Goal: Task Accomplishment & Management: Complete application form

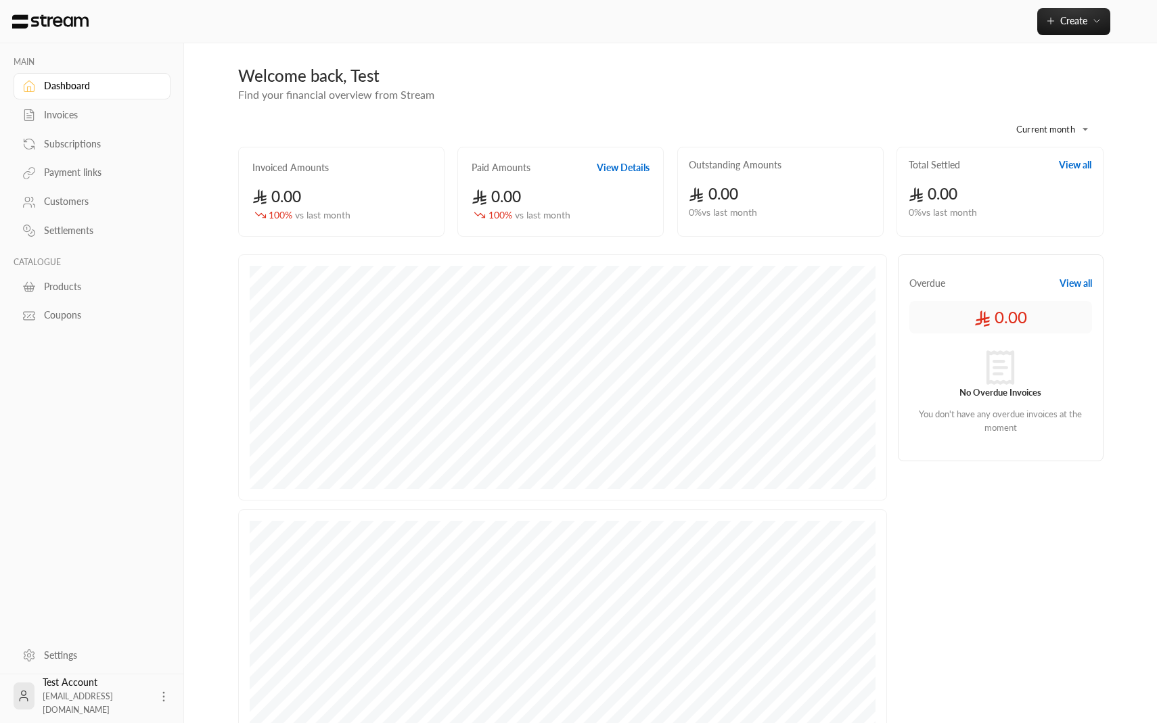
click at [99, 109] on div "Invoices" at bounding box center [99, 115] width 110 height 14
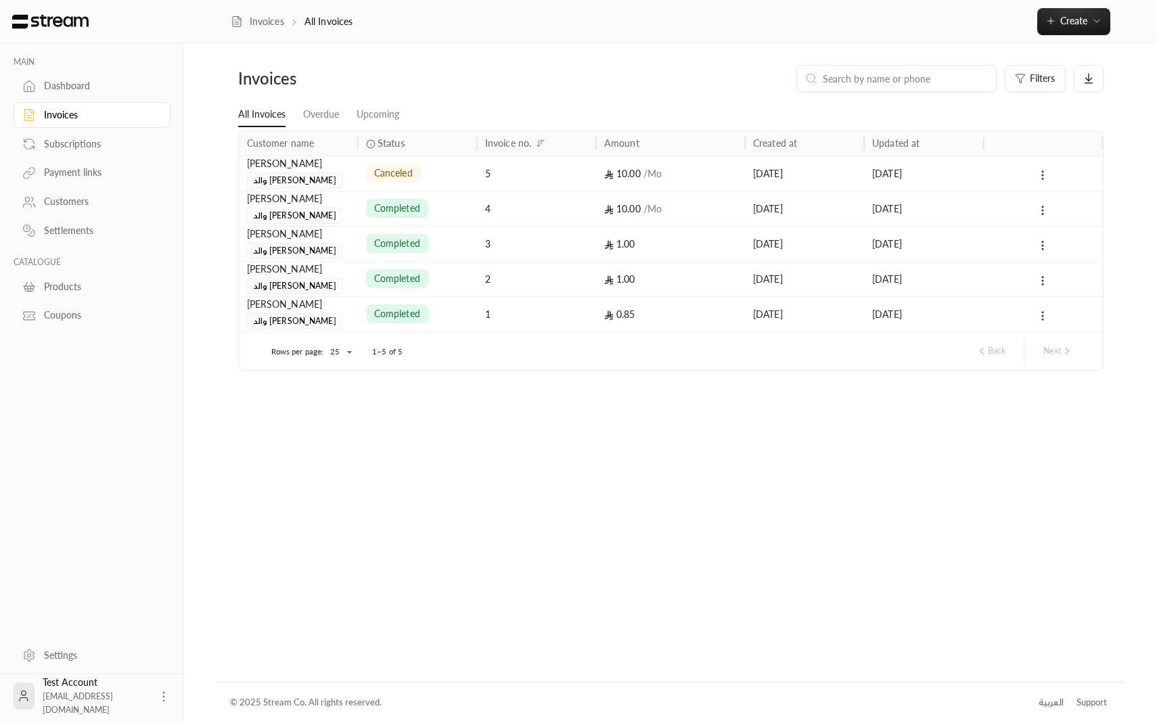
click at [95, 137] on link "Subscriptions" at bounding box center [92, 144] width 157 height 26
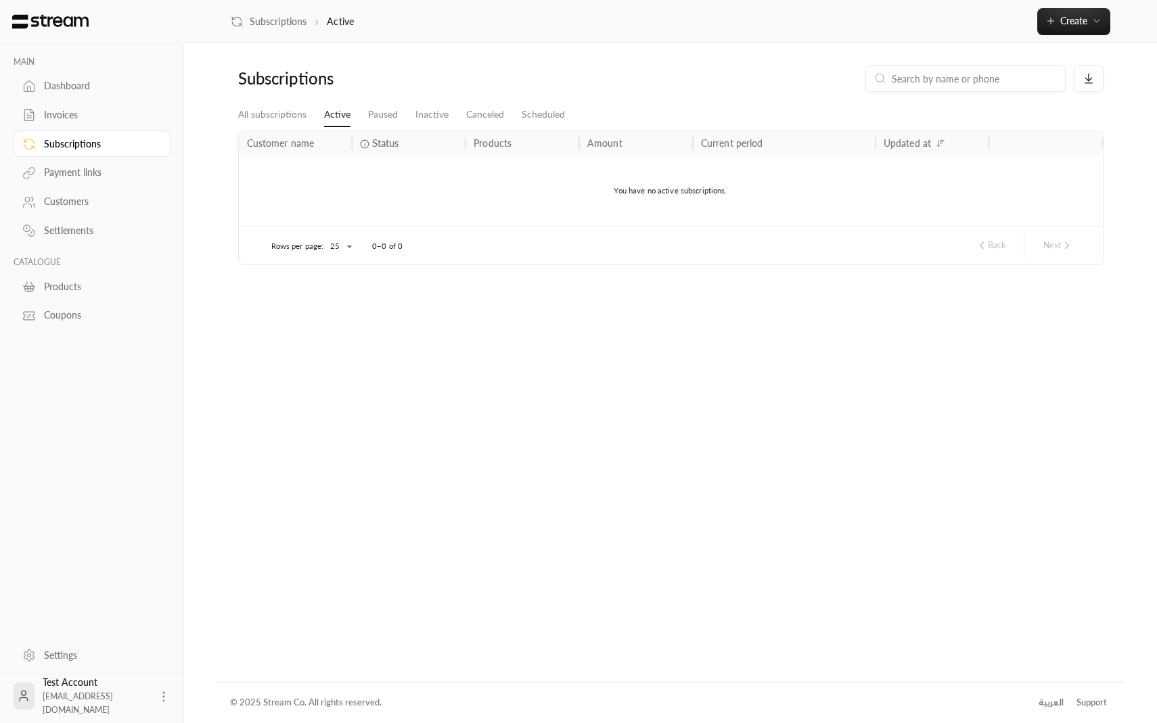
click at [95, 164] on link "Payment links" at bounding box center [92, 173] width 157 height 26
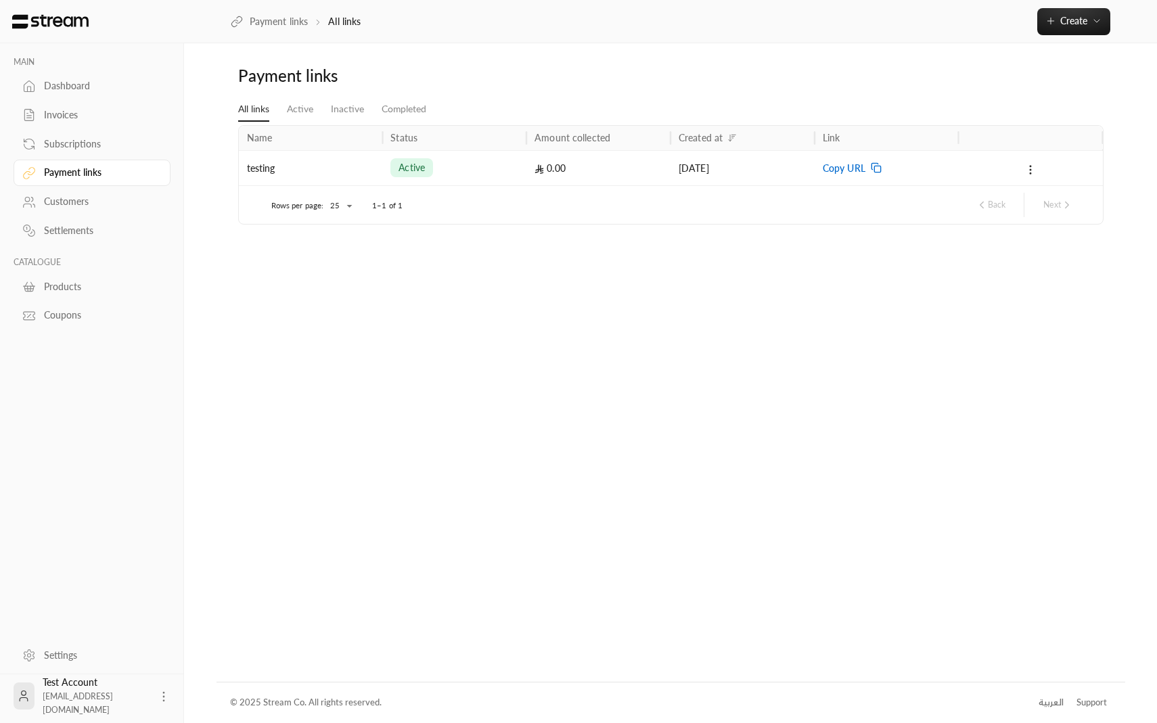
click at [91, 85] on div "Dashboard" at bounding box center [99, 86] width 110 height 14
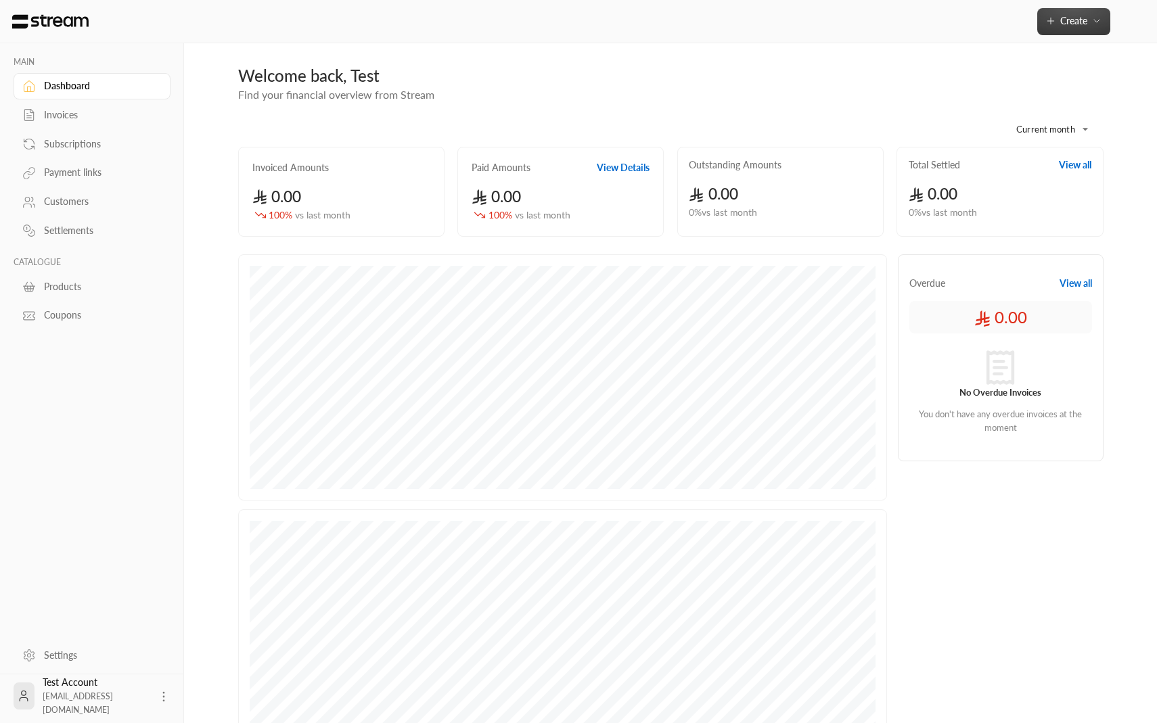
click at [1055, 28] on button "Create" at bounding box center [1073, 21] width 73 height 27
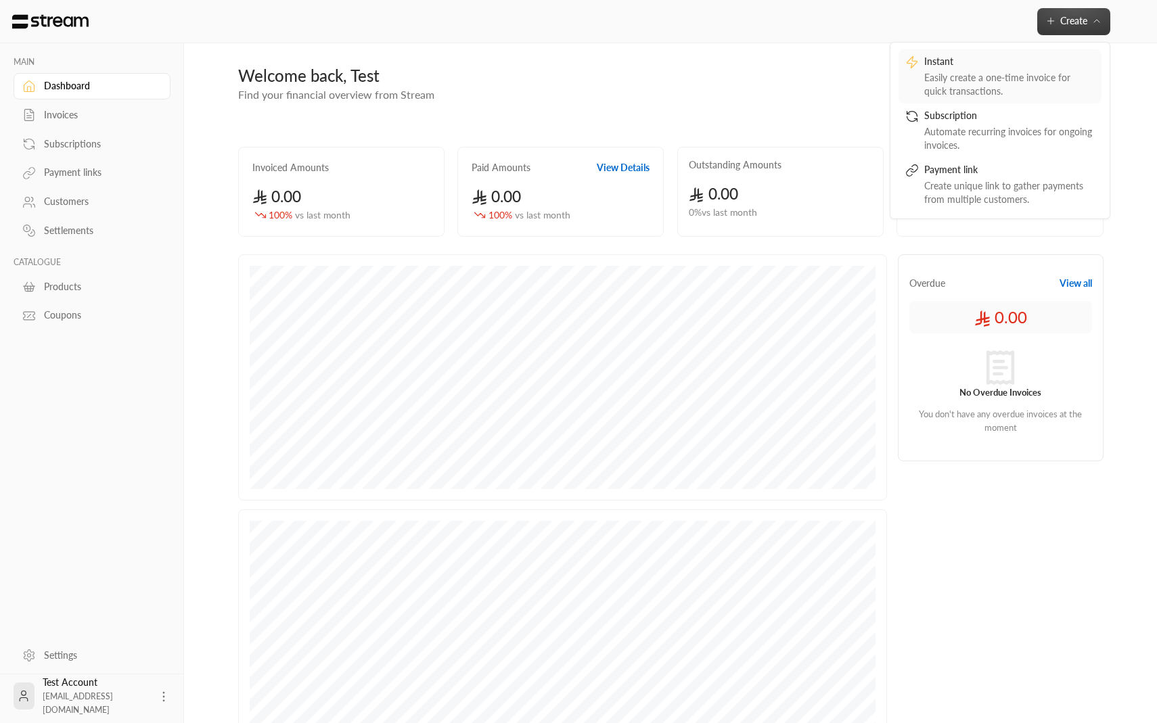
click at [969, 95] on div "Easily create a one-time invoice for quick transactions." at bounding box center [1009, 84] width 170 height 27
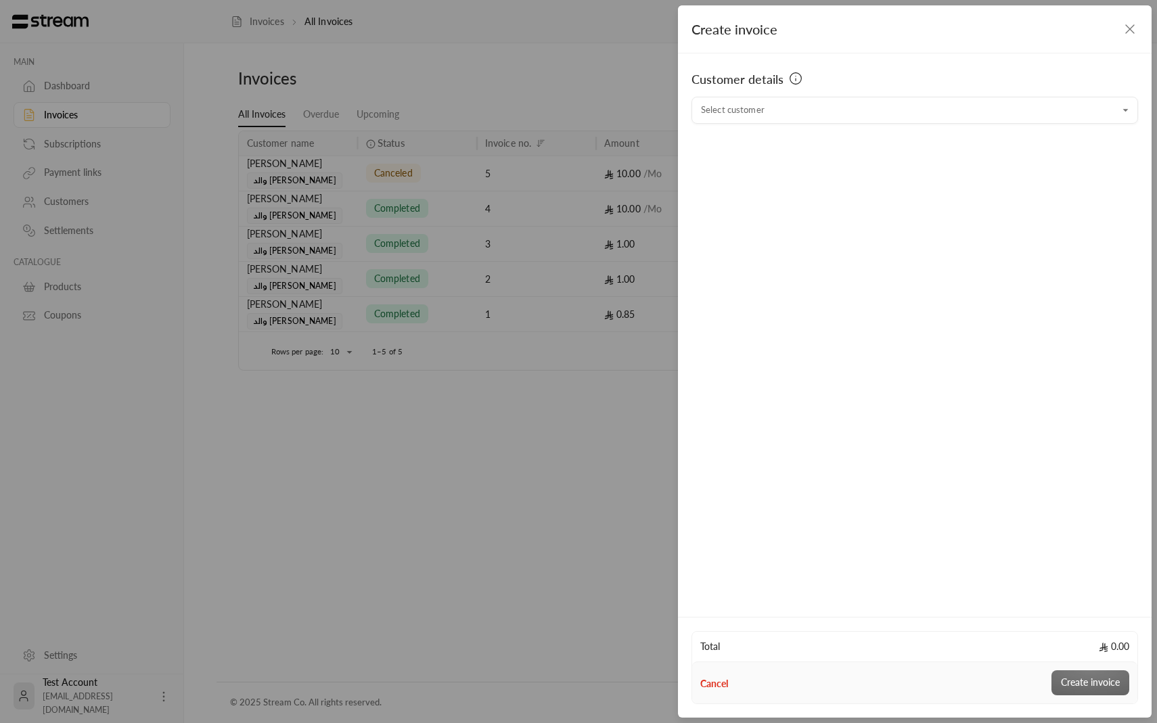
click at [800, 109] on input "Select customer" at bounding box center [914, 111] width 446 height 24
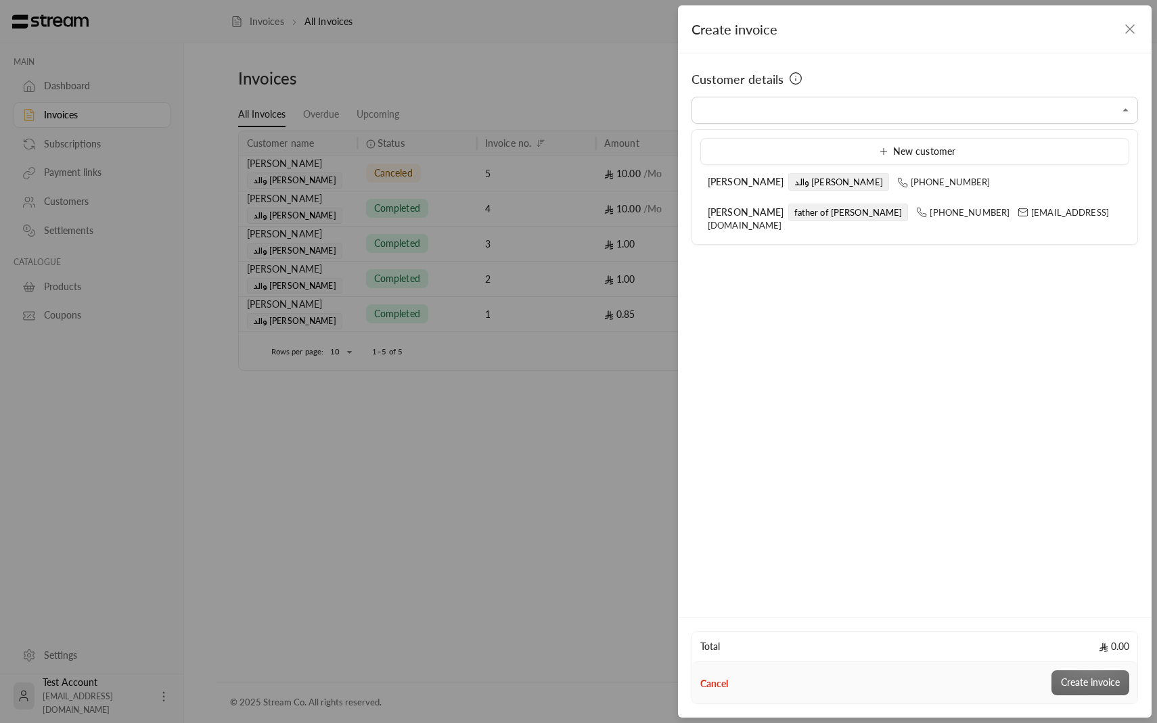
click at [976, 315] on div "Customer details Select customer Select customer" at bounding box center [915, 332] width 474 height 559
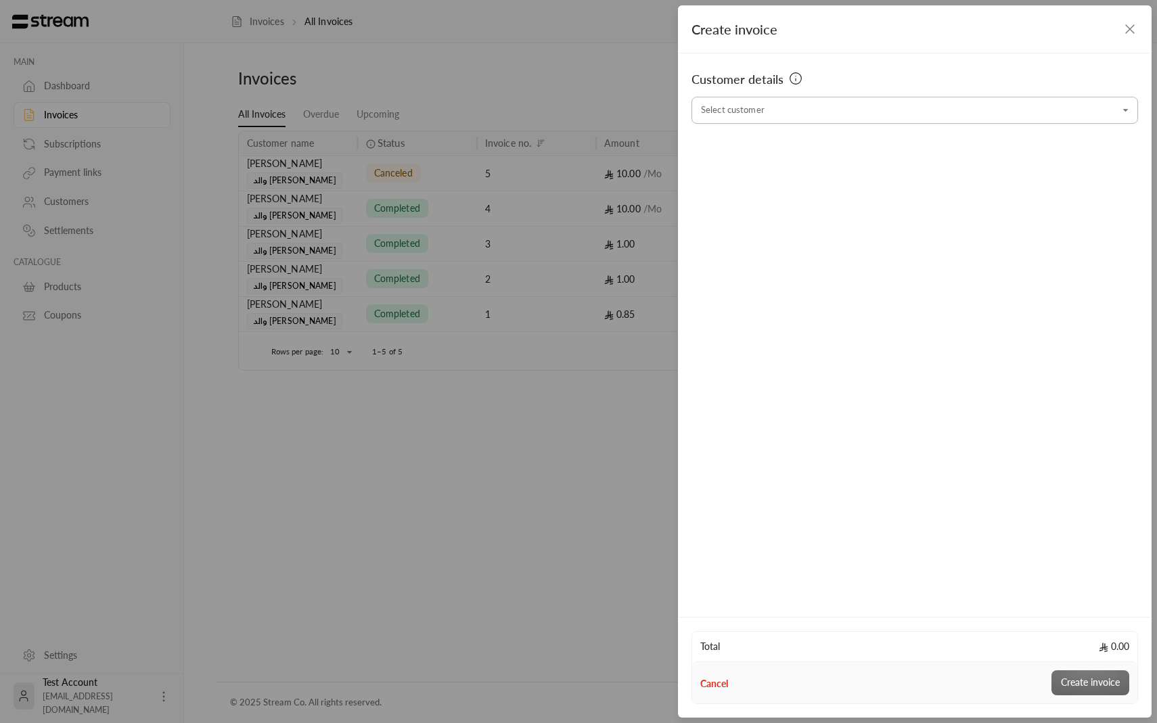
click at [846, 121] on input "Select customer" at bounding box center [914, 111] width 446 height 24
click at [760, 102] on input "Select customer" at bounding box center [914, 111] width 446 height 24
click at [806, 99] on input "Select customer" at bounding box center [914, 111] width 446 height 24
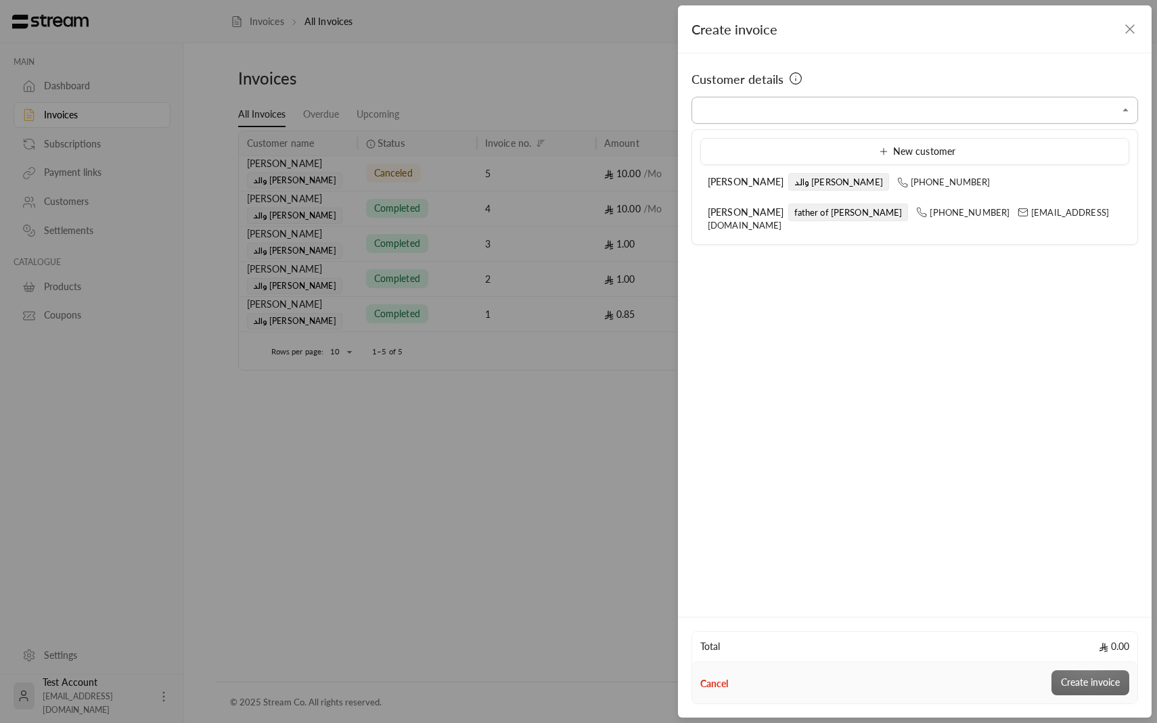
type input "**********"
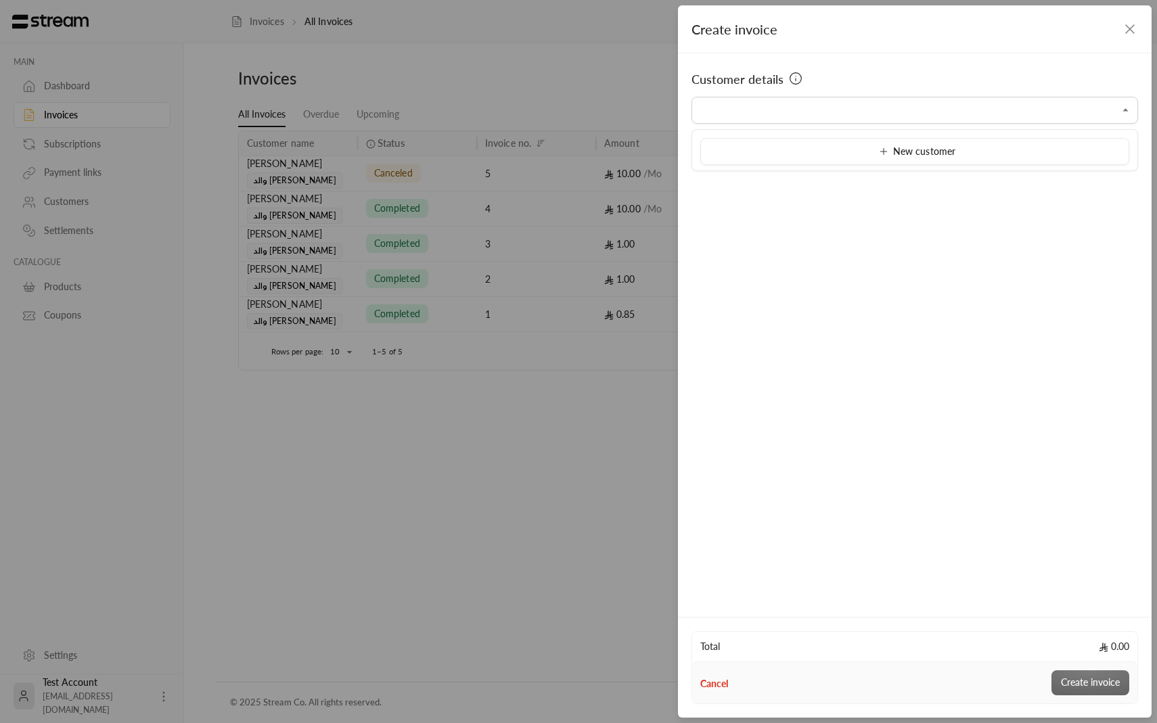
click at [798, 188] on div "Customer details Select customer Select customer" at bounding box center [915, 332] width 474 height 559
click at [797, 111] on input "Select customer" at bounding box center [914, 111] width 446 height 24
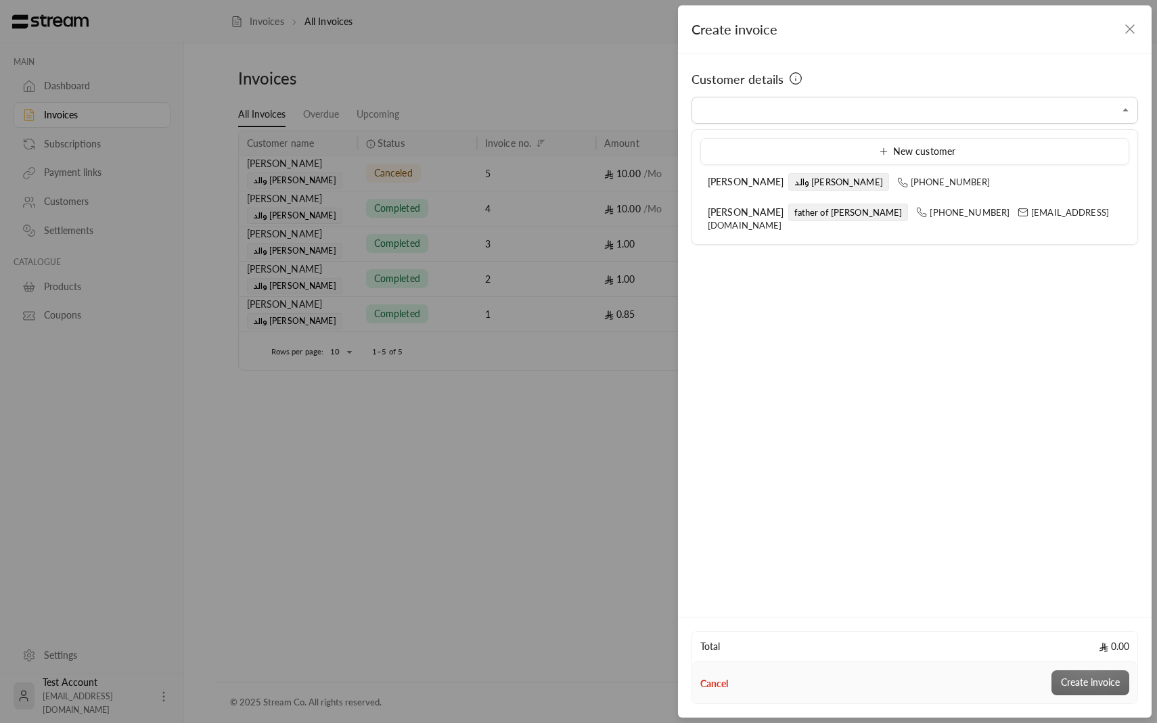
drag, startPoint x: 953, startPoint y: 160, endPoint x: 959, endPoint y: 196, distance: 36.4
click at [959, 196] on ul "New customer ابراهيم الدليقان والد يوسف +966509737393 ibrahim aldlaigan father …" at bounding box center [914, 187] width 445 height 114
click at [960, 189] on li "ابراهيم الدليقان والد يوسف +966509737393" at bounding box center [914, 182] width 429 height 26
type input "**********"
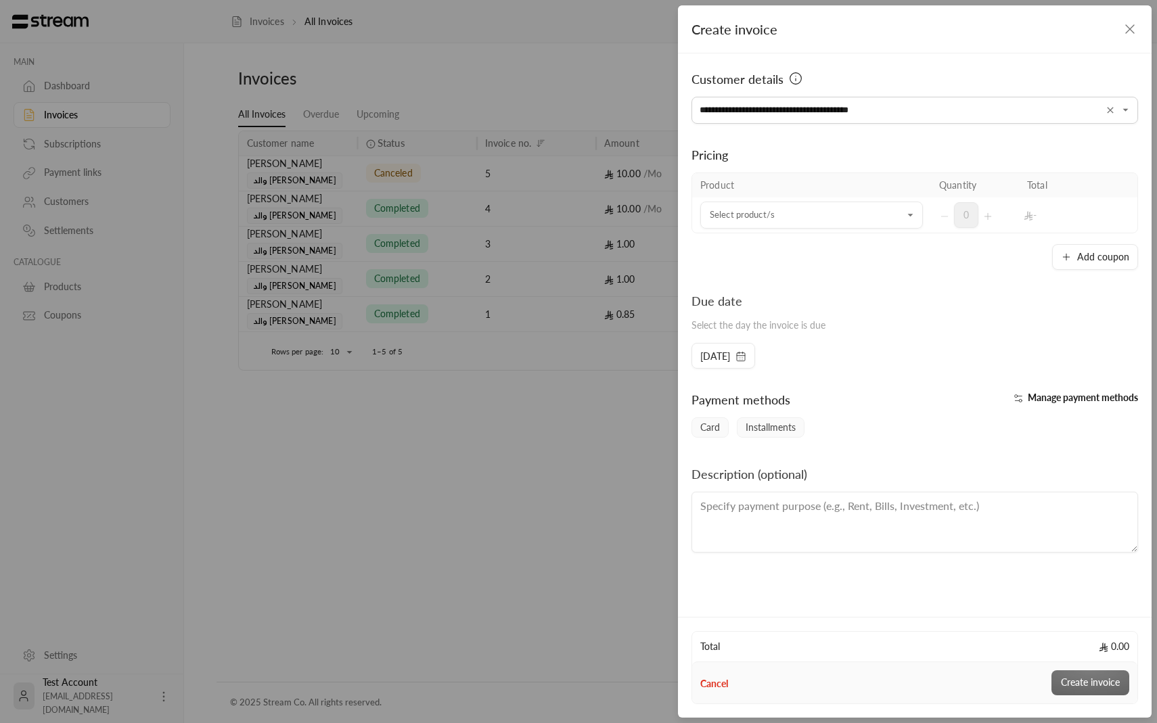
click at [716, 256] on div "Add coupon" at bounding box center [914, 257] width 446 height 26
click at [740, 231] on td "Select product/s Select product/s" at bounding box center [811, 215] width 239 height 35
click at [741, 219] on input "Select customer" at bounding box center [811, 216] width 223 height 24
click at [746, 319] on li "رحله" at bounding box center [811, 307] width 205 height 26
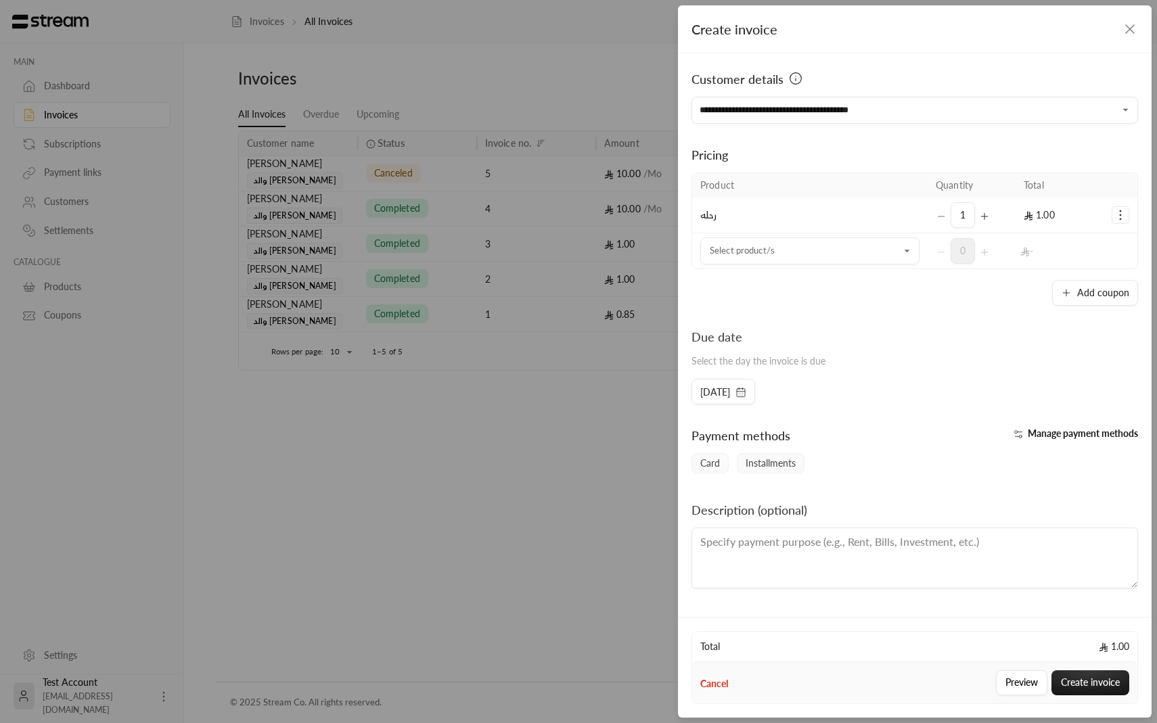
click at [1045, 442] on div "Manage payment methods" at bounding box center [1030, 439] width 230 height 27
click at [1038, 432] on span "Manage payment methods" at bounding box center [1083, 434] width 110 height 12
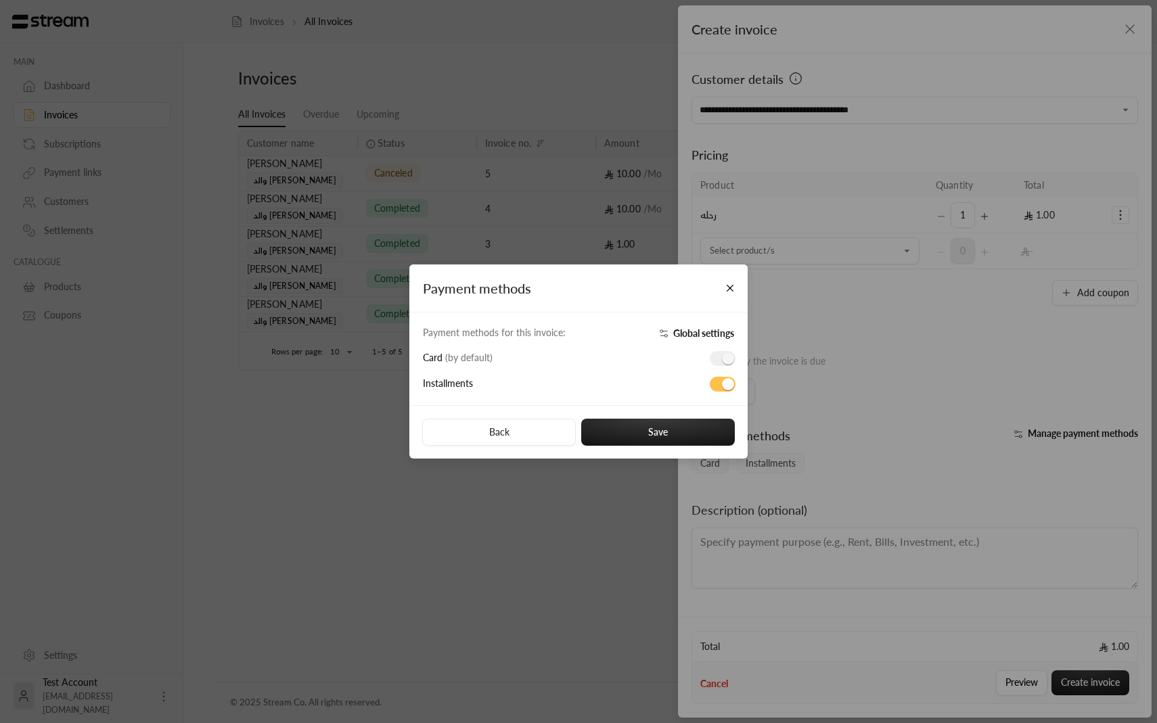
click at [1038, 432] on div "Payment methods Payment methods for this invoice: Global settings Card ( by def…" at bounding box center [578, 361] width 1157 height 723
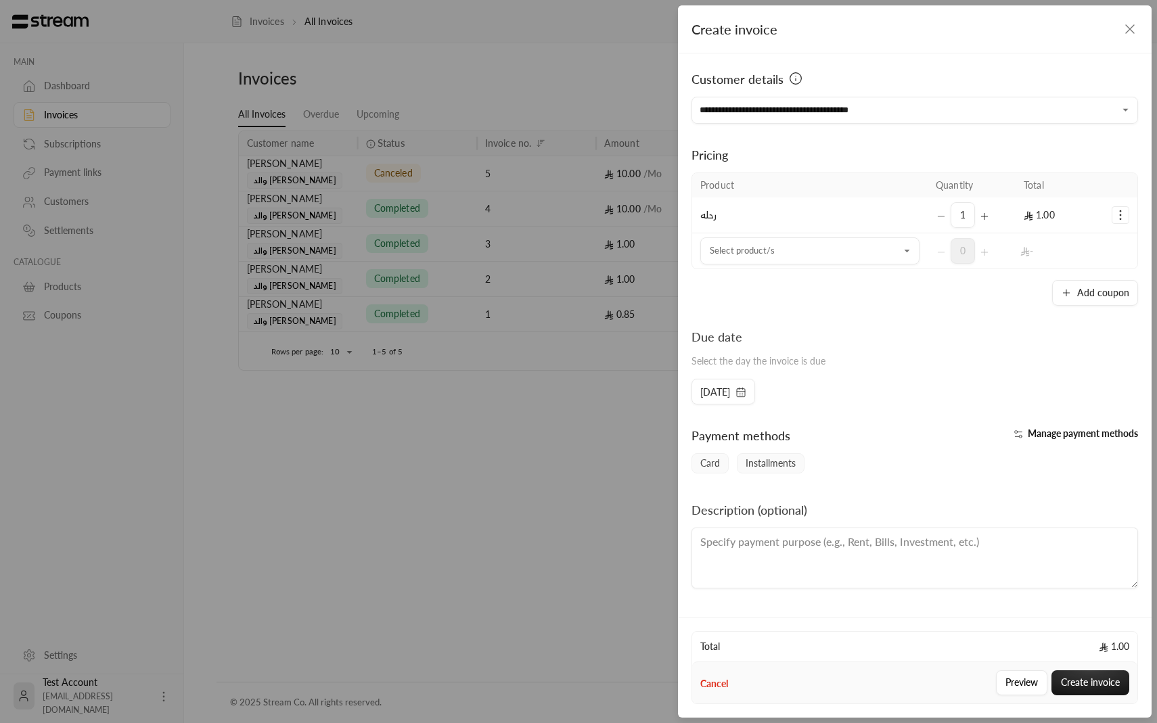
click at [1038, 432] on span "Manage payment methods" at bounding box center [1083, 434] width 110 height 12
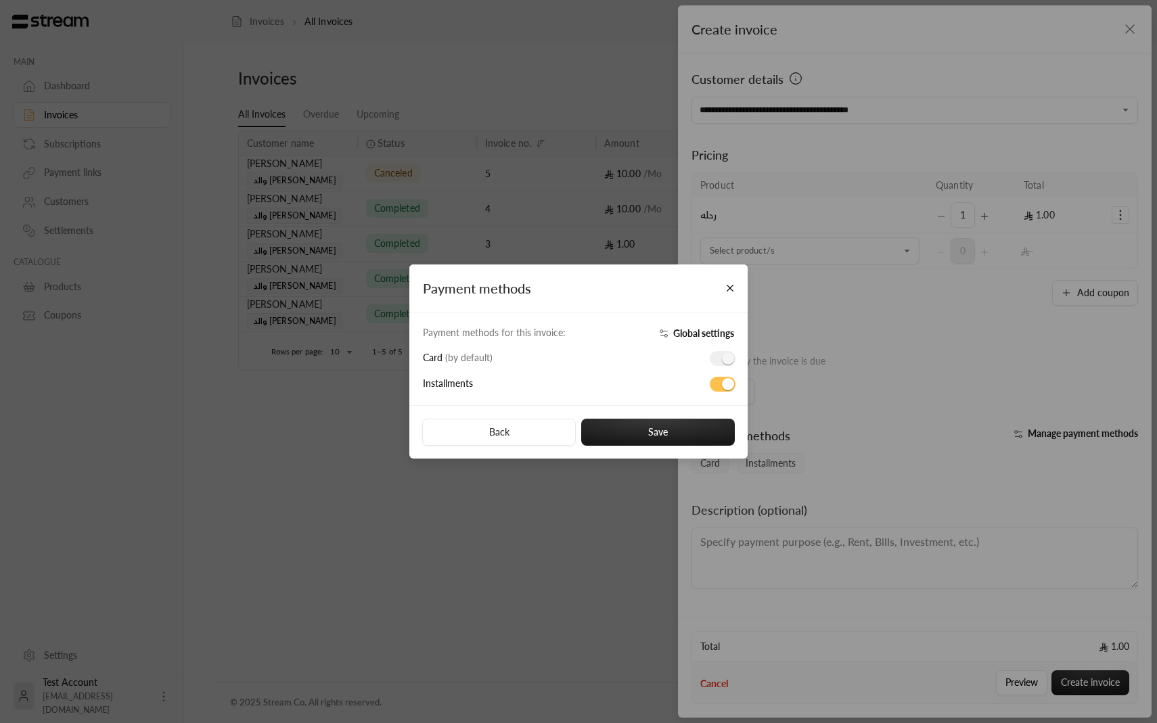
click at [706, 335] on span "Global settings" at bounding box center [703, 333] width 61 height 12
click at [632, 434] on button "Save" at bounding box center [658, 432] width 154 height 27
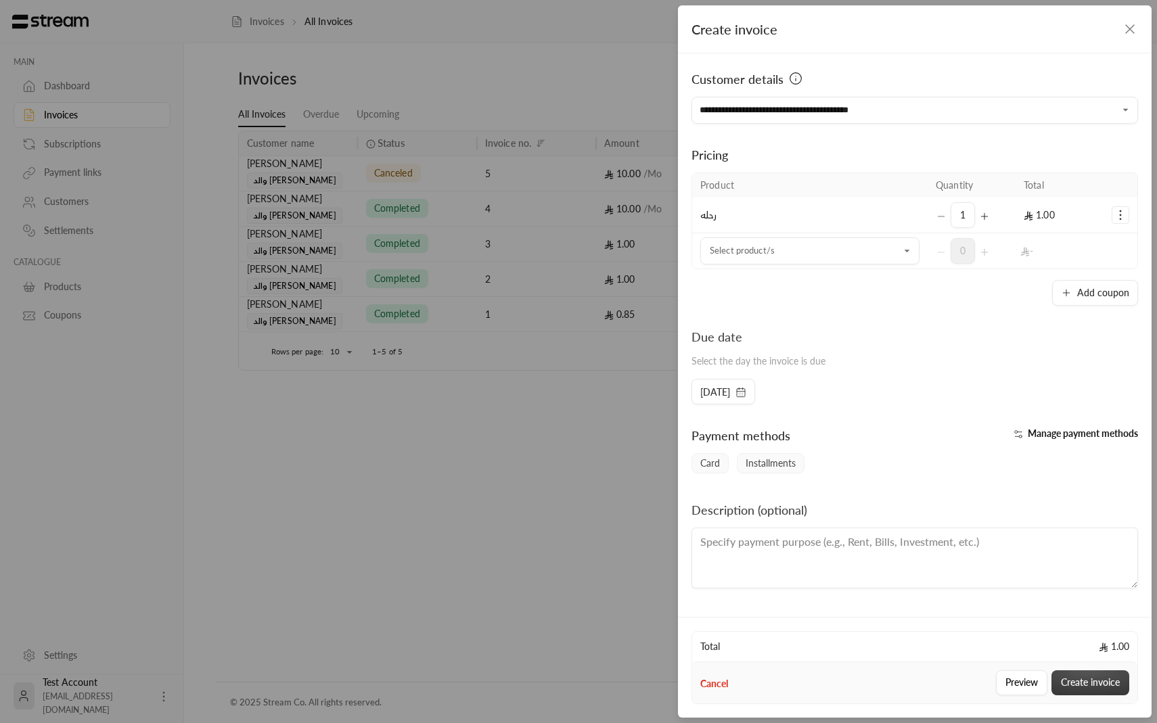
click at [1062, 677] on button "Create invoice" at bounding box center [1090, 682] width 78 height 25
click at [1095, 681] on button "Create invoice" at bounding box center [1090, 682] width 78 height 25
click at [1082, 687] on button "Create invoice" at bounding box center [1090, 682] width 78 height 25
click at [1082, 687] on div "Create invoice" at bounding box center [1090, 682] width 78 height 25
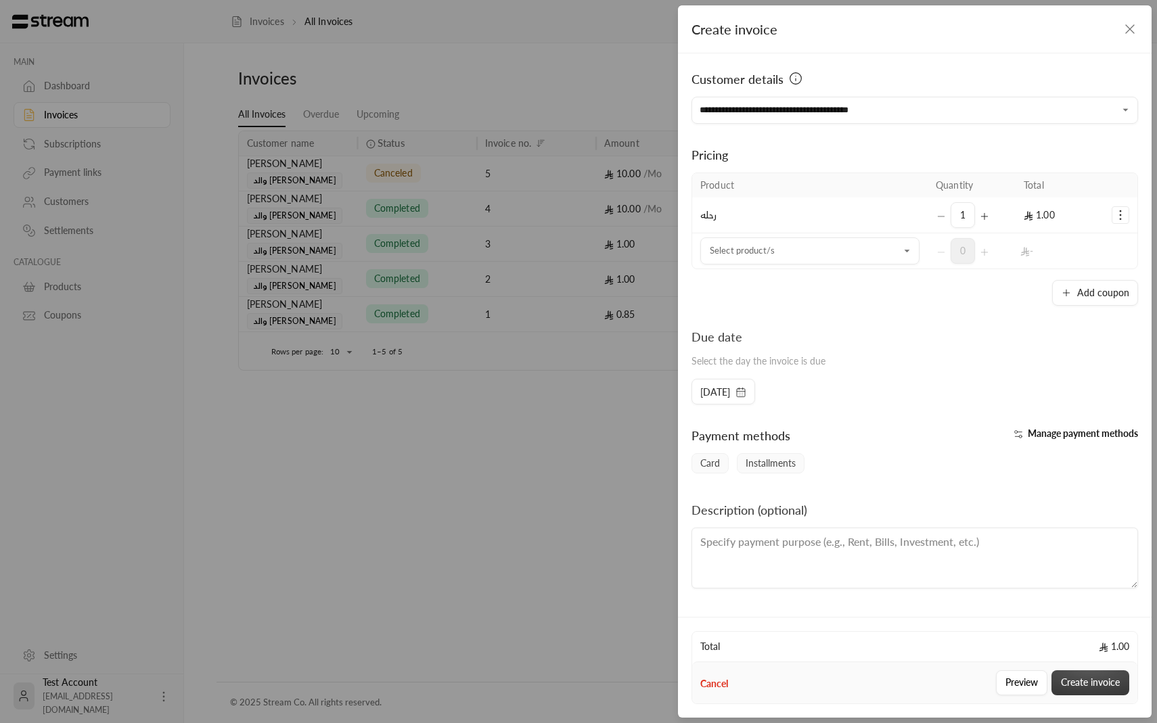
click at [1082, 687] on button "Create invoice" at bounding box center [1090, 682] width 78 height 25
click at [636, 233] on div "**********" at bounding box center [578, 361] width 1157 height 723
click at [1136, 26] on icon "button" at bounding box center [1130, 29] width 16 height 16
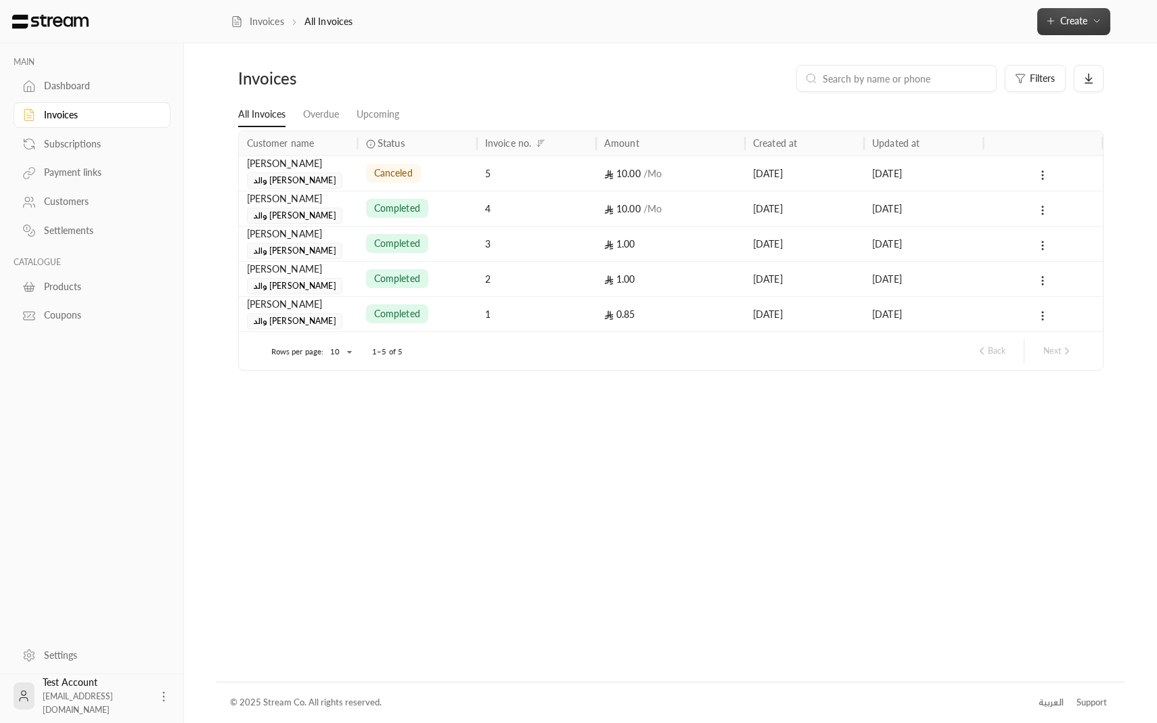
click at [1093, 22] on icon "button" at bounding box center [1096, 21] width 11 height 11
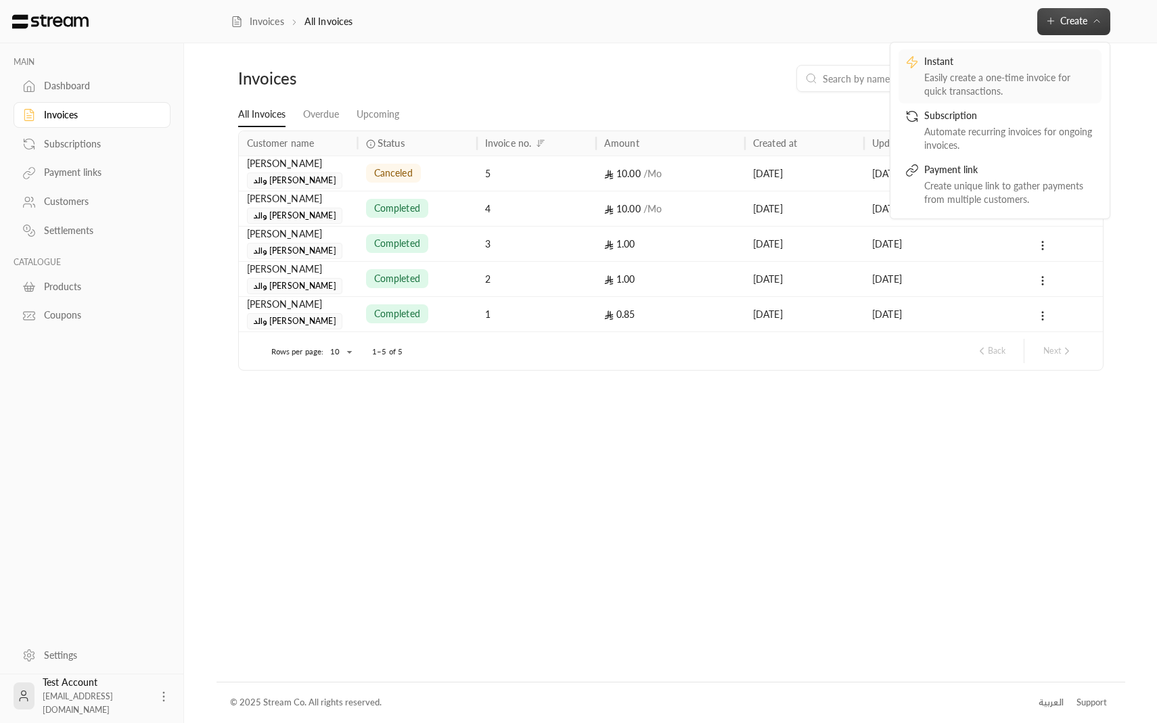
click at [1006, 76] on div "Easily create a one-time invoice for quick transactions." at bounding box center [1009, 84] width 170 height 27
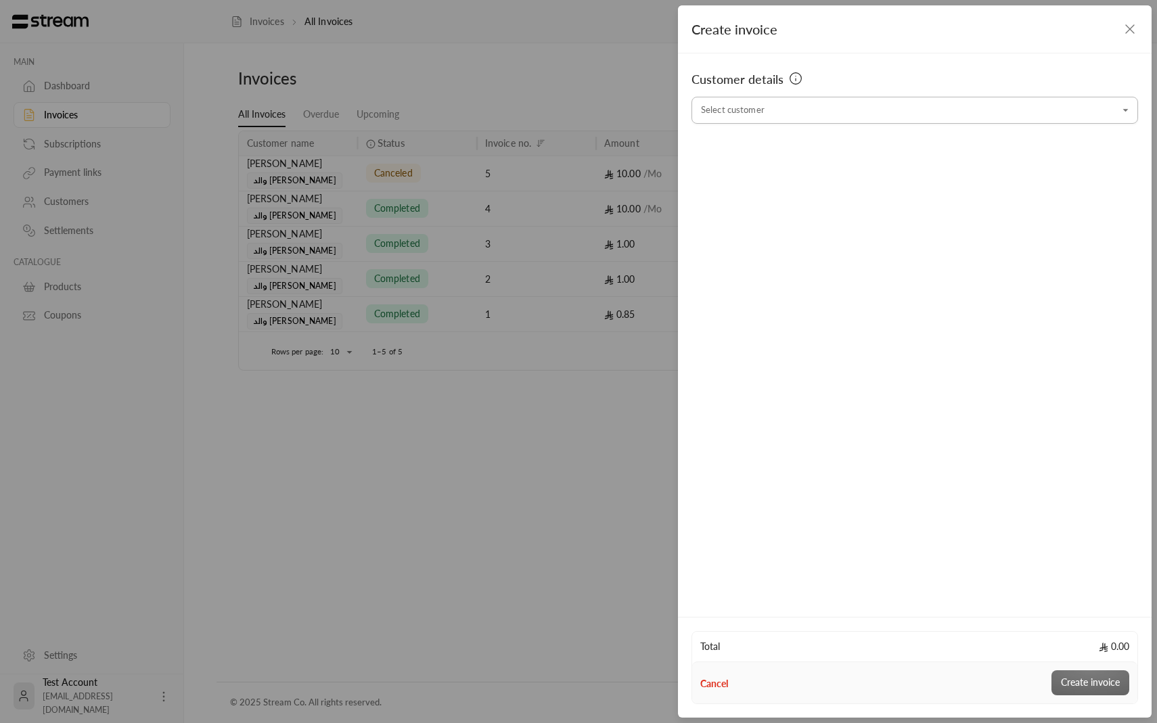
click at [1126, 104] on icon "Open" at bounding box center [1126, 111] width 14 height 14
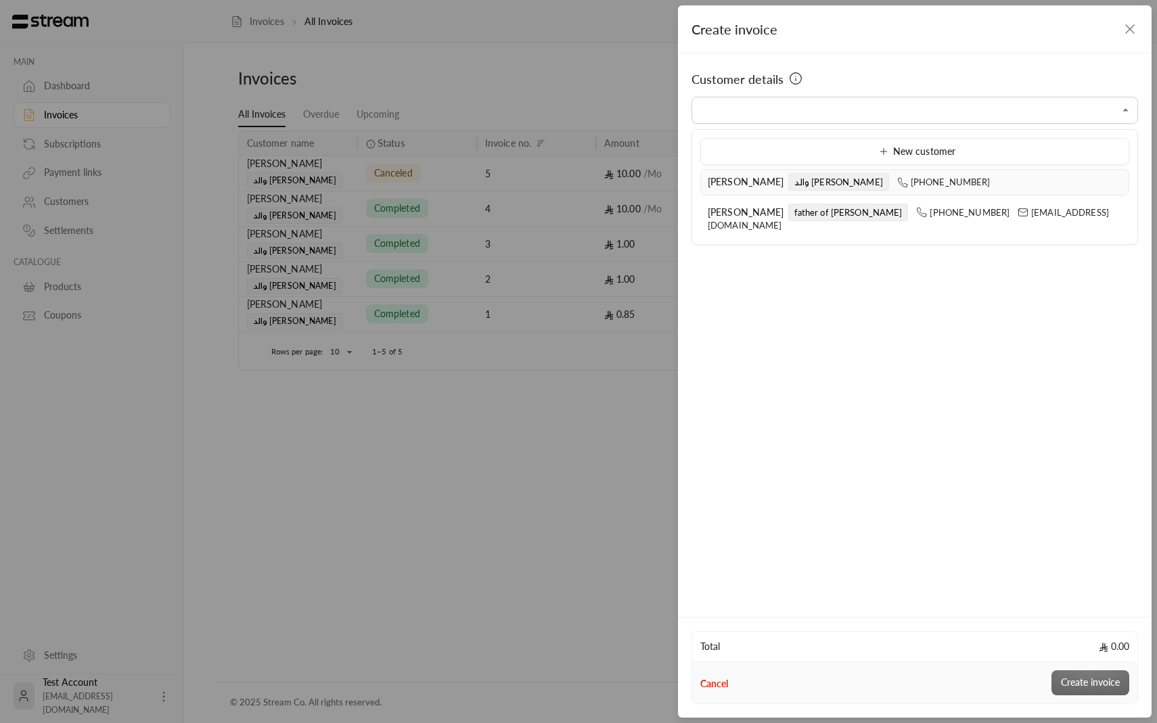
click at [839, 193] on li "ابراهيم الدليقان والد يوسف +966509737393" at bounding box center [914, 182] width 429 height 26
type input "**********"
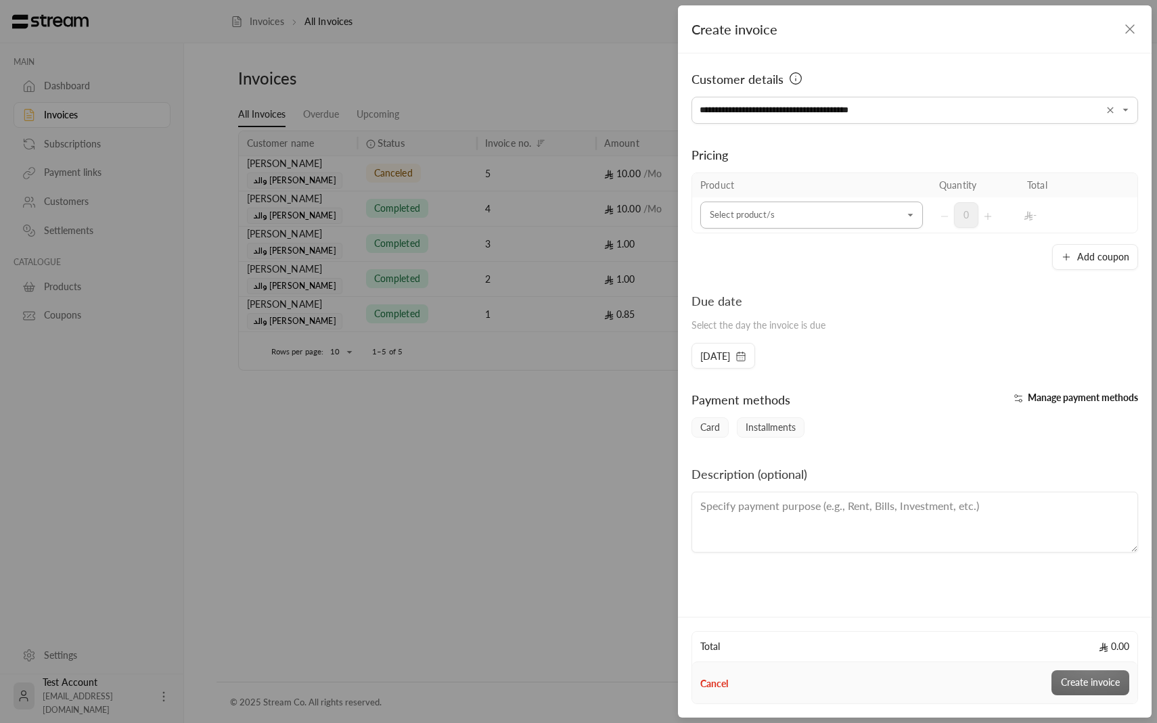
click at [841, 221] on input "Select customer" at bounding box center [811, 216] width 223 height 24
click at [816, 313] on div "رحله" at bounding box center [811, 307] width 190 height 14
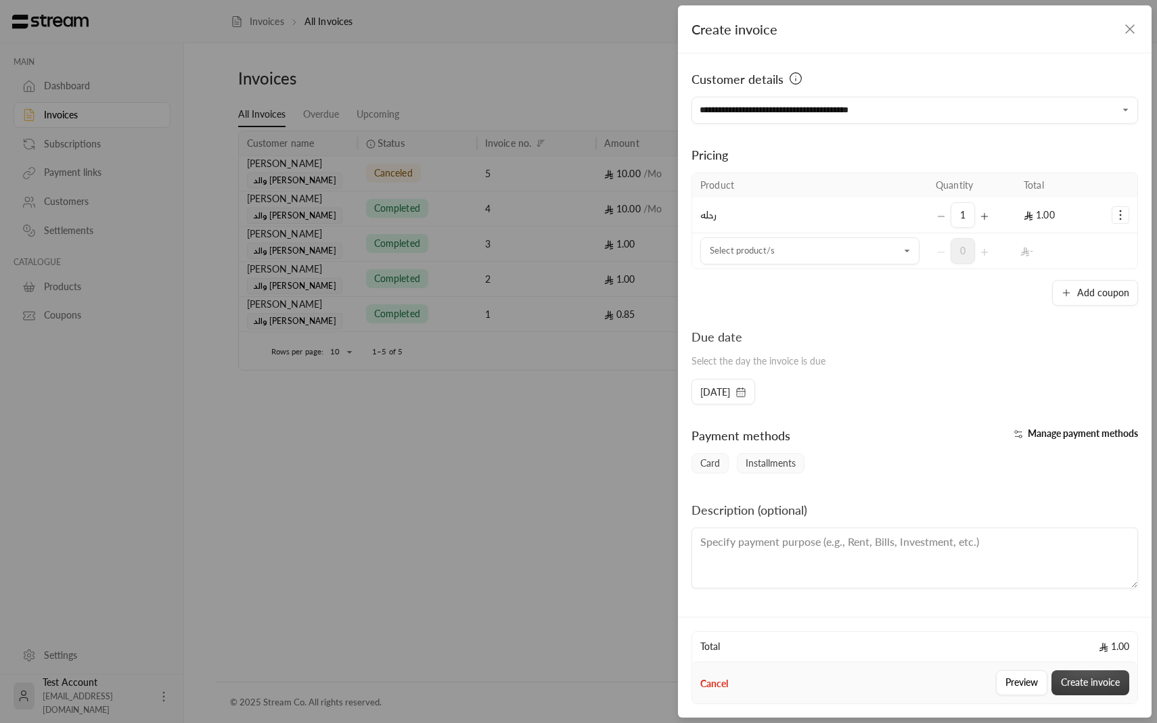
click at [1074, 670] on button "Create invoice" at bounding box center [1090, 682] width 78 height 25
click at [1074, 677] on div "Create invoice" at bounding box center [1090, 682] width 78 height 25
click at [1072, 677] on button "Create invoice" at bounding box center [1090, 682] width 78 height 25
click at [1073, 685] on button "Create invoice" at bounding box center [1090, 682] width 78 height 25
click at [1073, 685] on div "Create invoice" at bounding box center [1090, 682] width 78 height 25
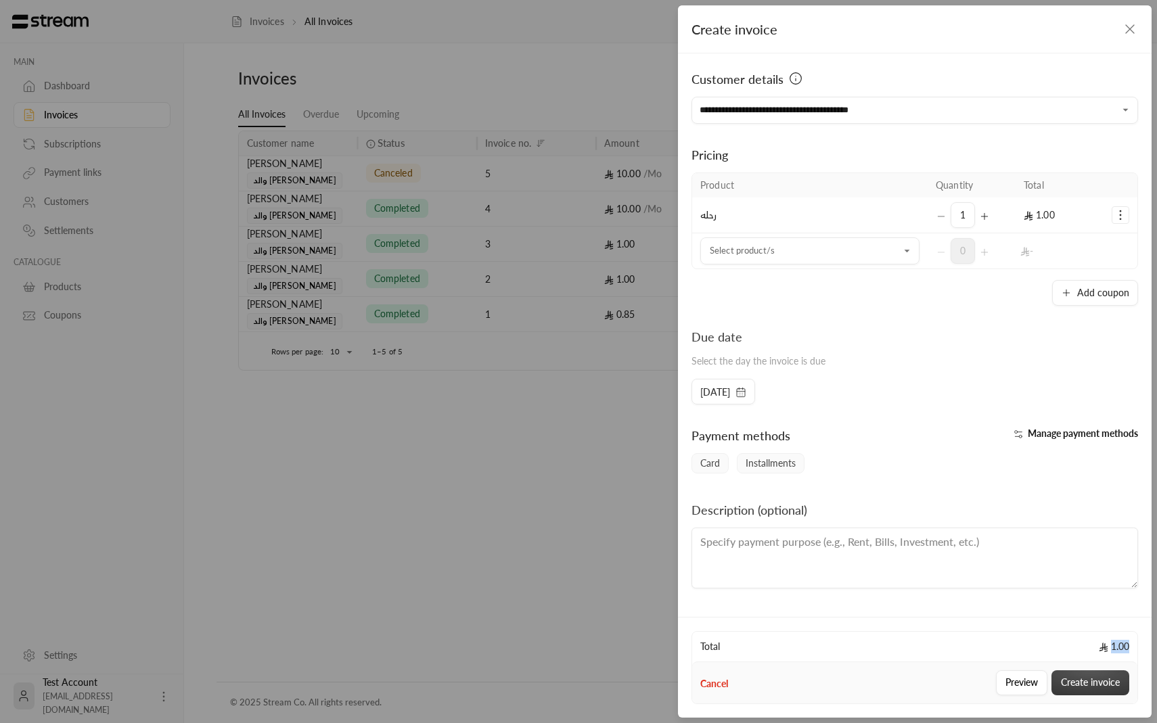
click at [1073, 685] on button "Create invoice" at bounding box center [1090, 682] width 78 height 25
click at [1128, 37] on div "Create invoice" at bounding box center [915, 29] width 474 height 48
click at [1128, 35] on icon "button" at bounding box center [1130, 29] width 16 height 16
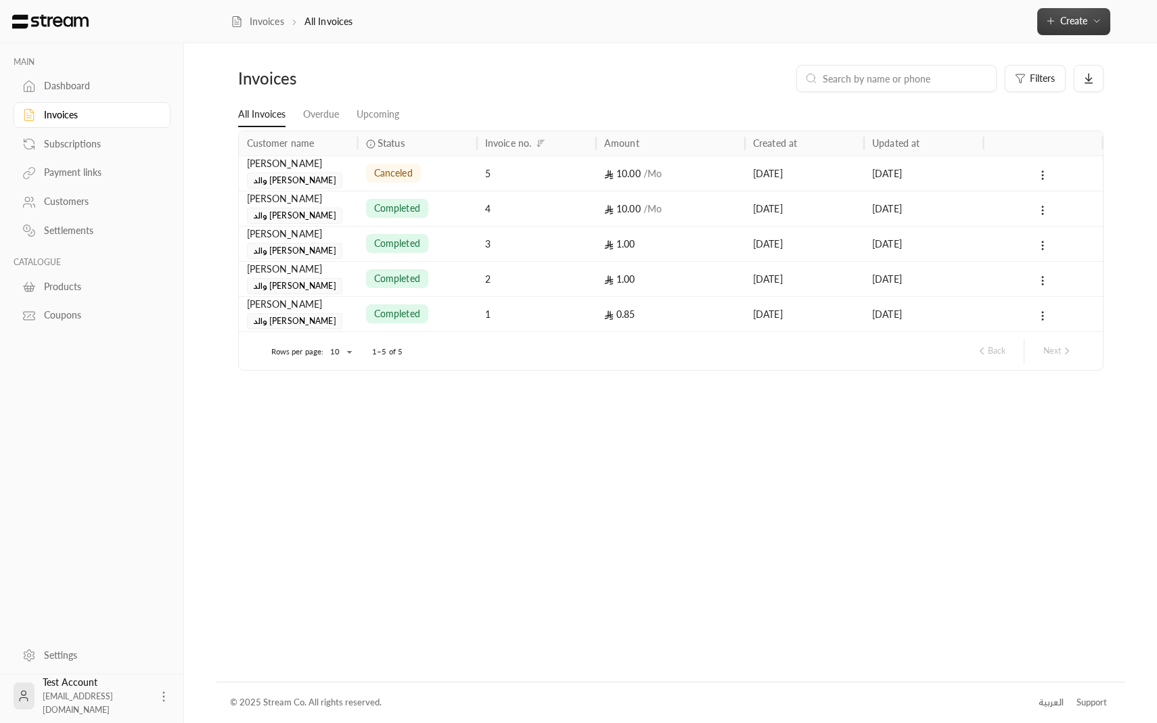
click at [1086, 31] on button "Create" at bounding box center [1073, 21] width 73 height 27
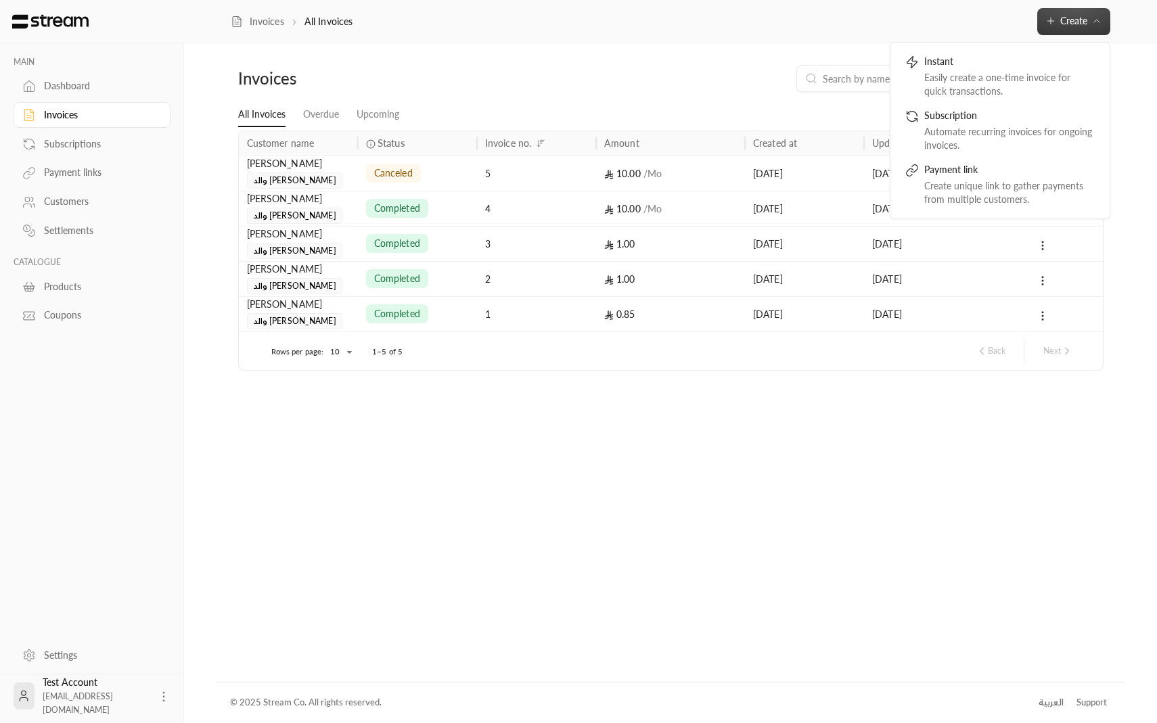
click at [802, 74] on div at bounding box center [896, 78] width 200 height 27
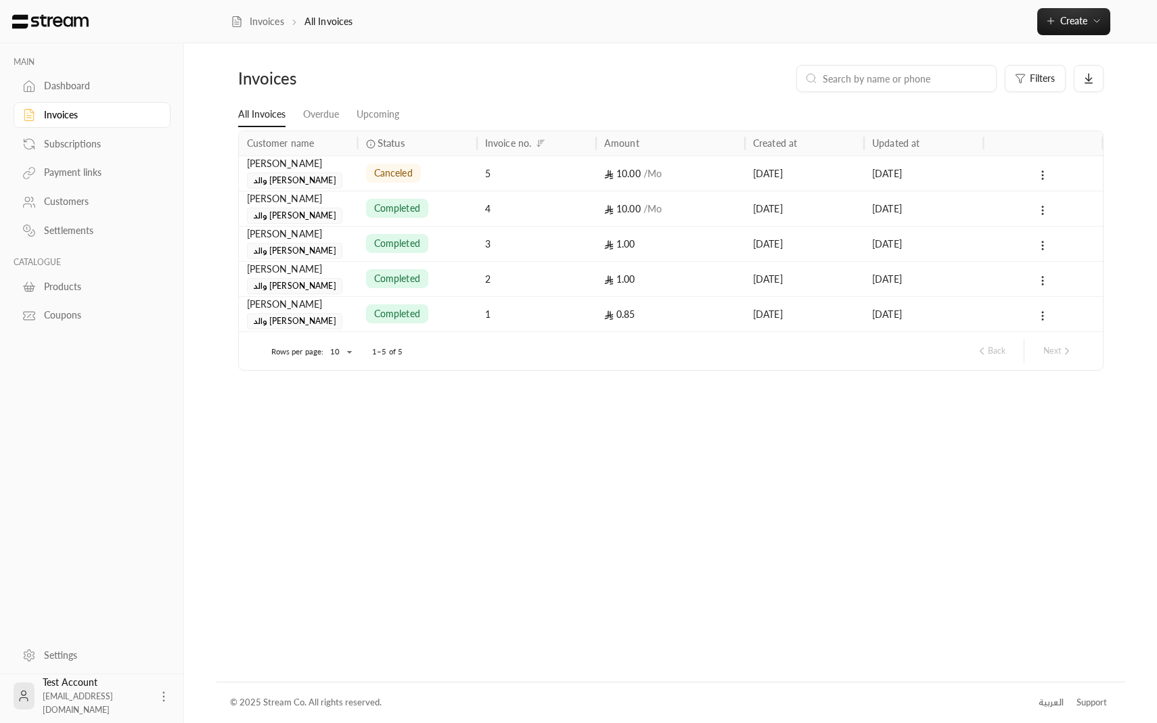
click at [951, 438] on div "Invoices Filters All Invoices Overdue Upcoming Customer name Status Invoice no.…" at bounding box center [670, 362] width 909 height 638
click at [1072, 16] on span "Create" at bounding box center [1073, 21] width 27 height 12
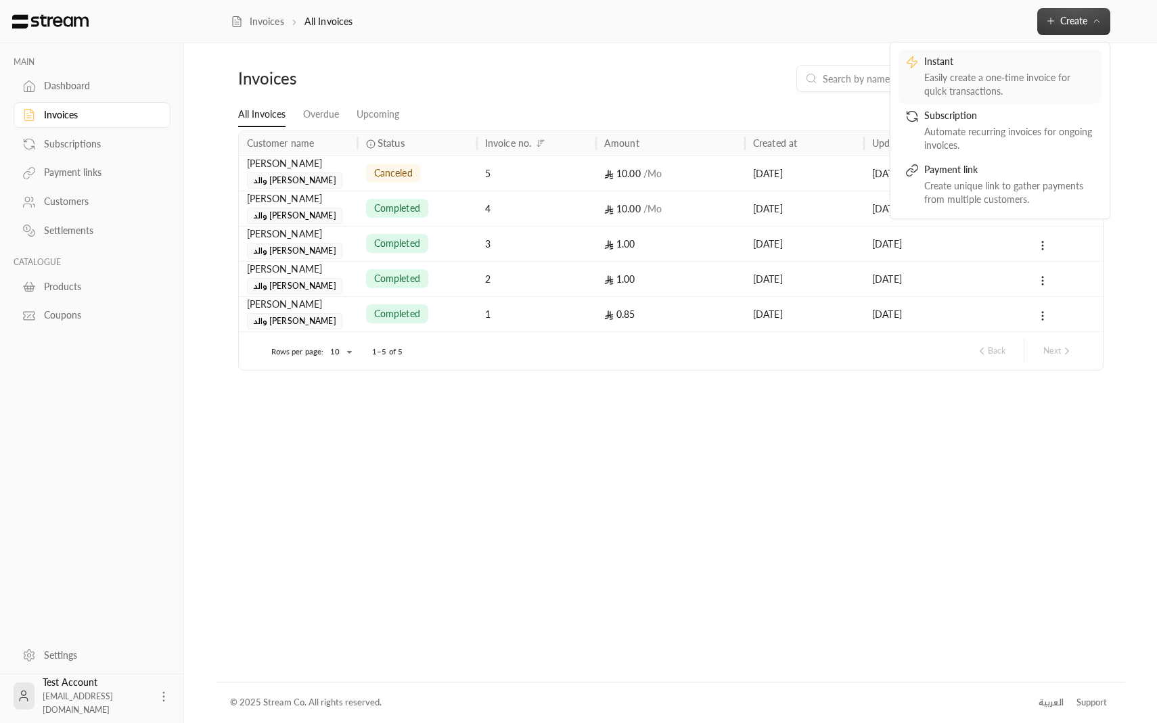
click at [977, 85] on div "Easily create a one-time invoice for quick transactions." at bounding box center [1009, 84] width 170 height 27
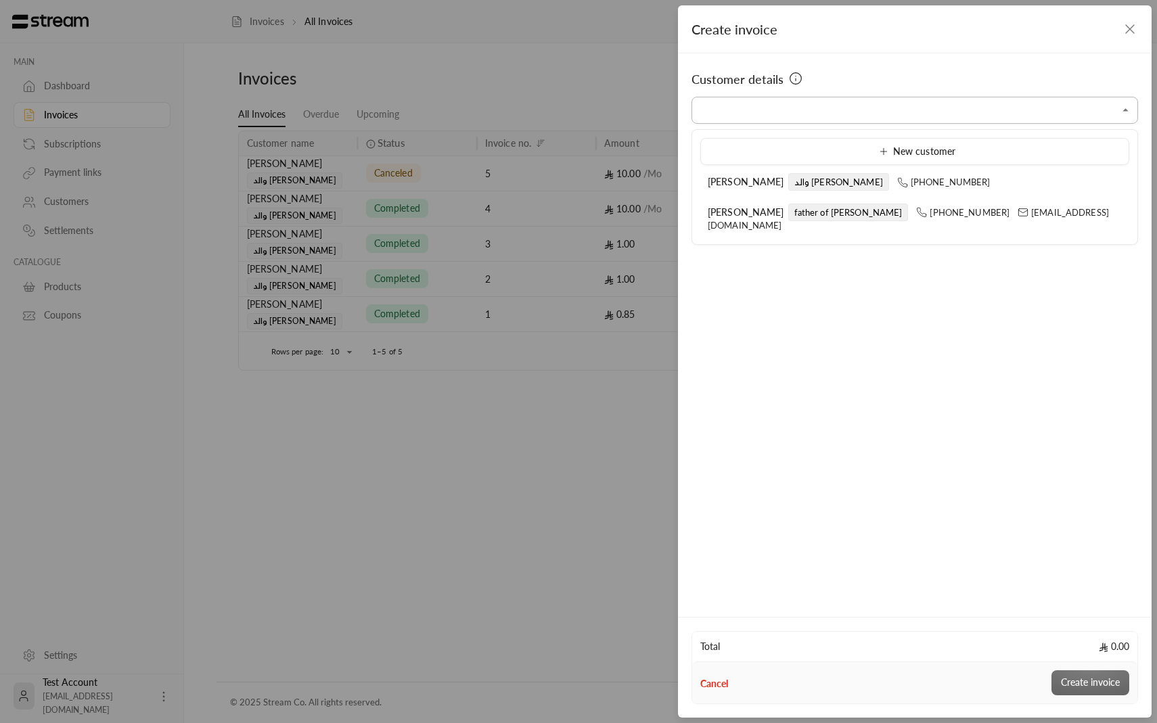
click at [987, 115] on input "Select customer" at bounding box center [914, 111] width 446 height 24
click at [1066, 181] on div "ابراهيم الدليقان والد يوسف +966509737393" at bounding box center [915, 182] width 414 height 14
type input "**********"
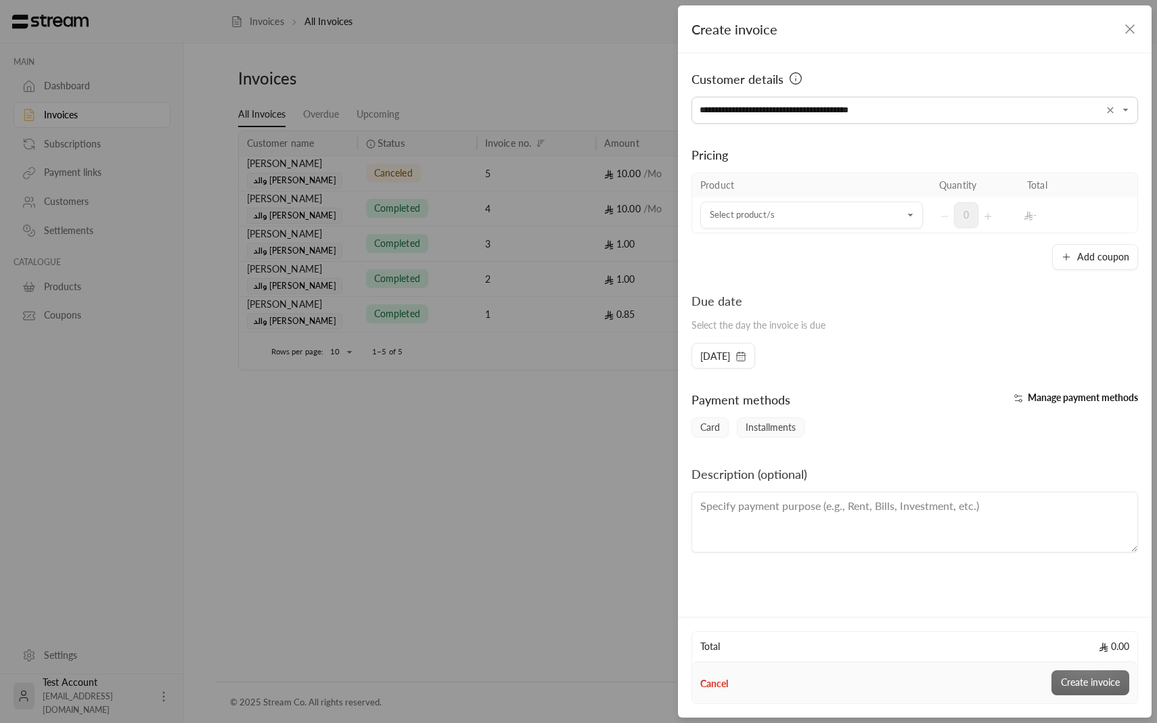
click at [993, 156] on div "Pricing" at bounding box center [914, 154] width 446 height 19
click at [916, 204] on input "Select customer" at bounding box center [811, 216] width 223 height 24
click at [871, 300] on div "رحله" at bounding box center [811, 307] width 190 height 14
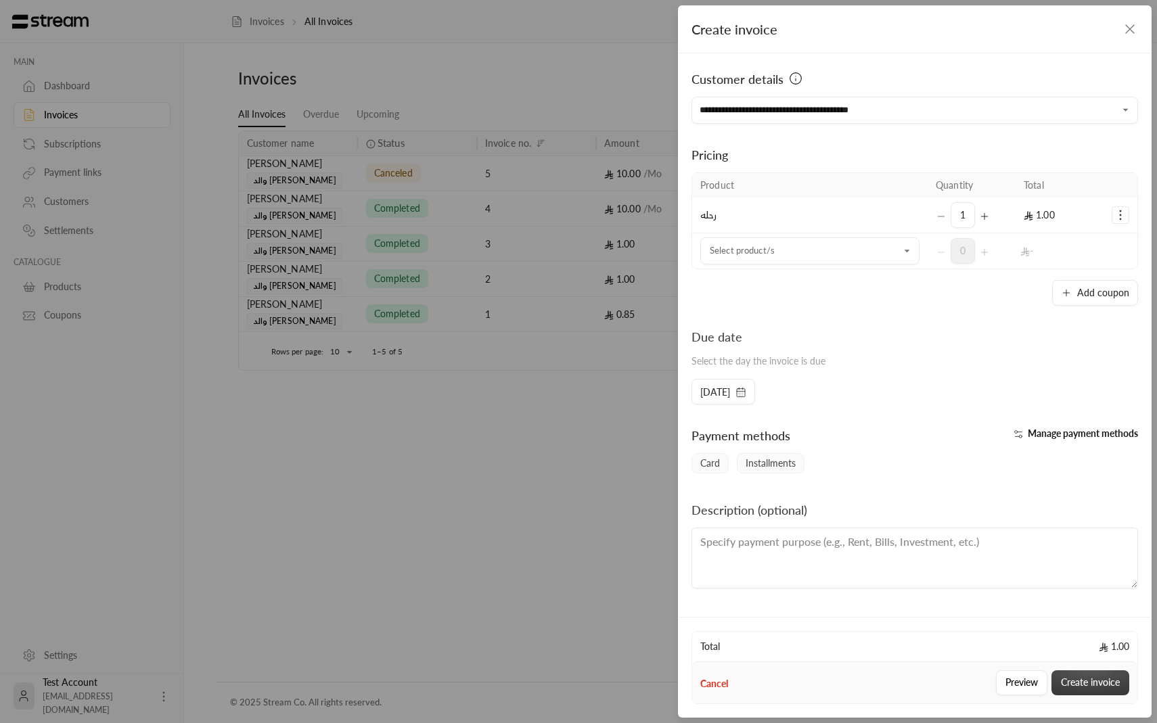
click at [1093, 679] on button "Create invoice" at bounding box center [1090, 682] width 78 height 25
click at [984, 209] on button "Selected Products" at bounding box center [984, 215] width 11 height 26
click at [1071, 681] on button "Create invoice" at bounding box center [1090, 682] width 78 height 25
drag, startPoint x: 1131, startPoint y: 24, endPoint x: 1128, endPoint y: 35, distance: 11.2
click at [1128, 35] on icon "button" at bounding box center [1130, 29] width 16 height 16
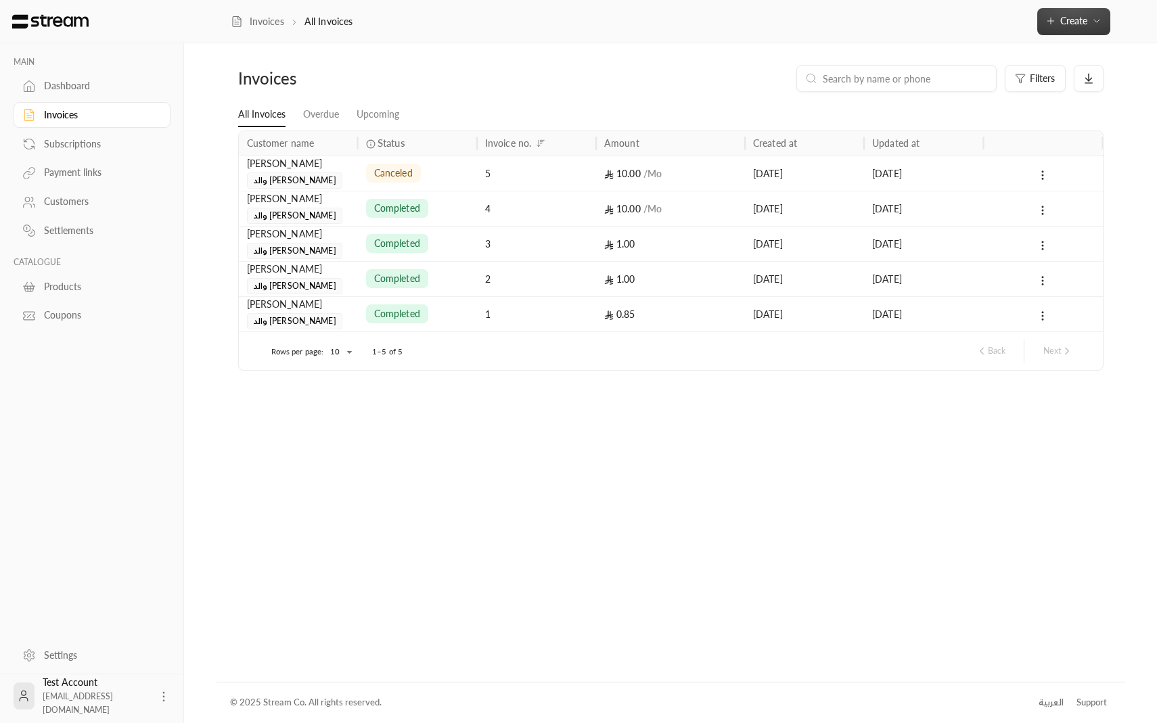
click at [1061, 12] on button "Create" at bounding box center [1073, 21] width 73 height 27
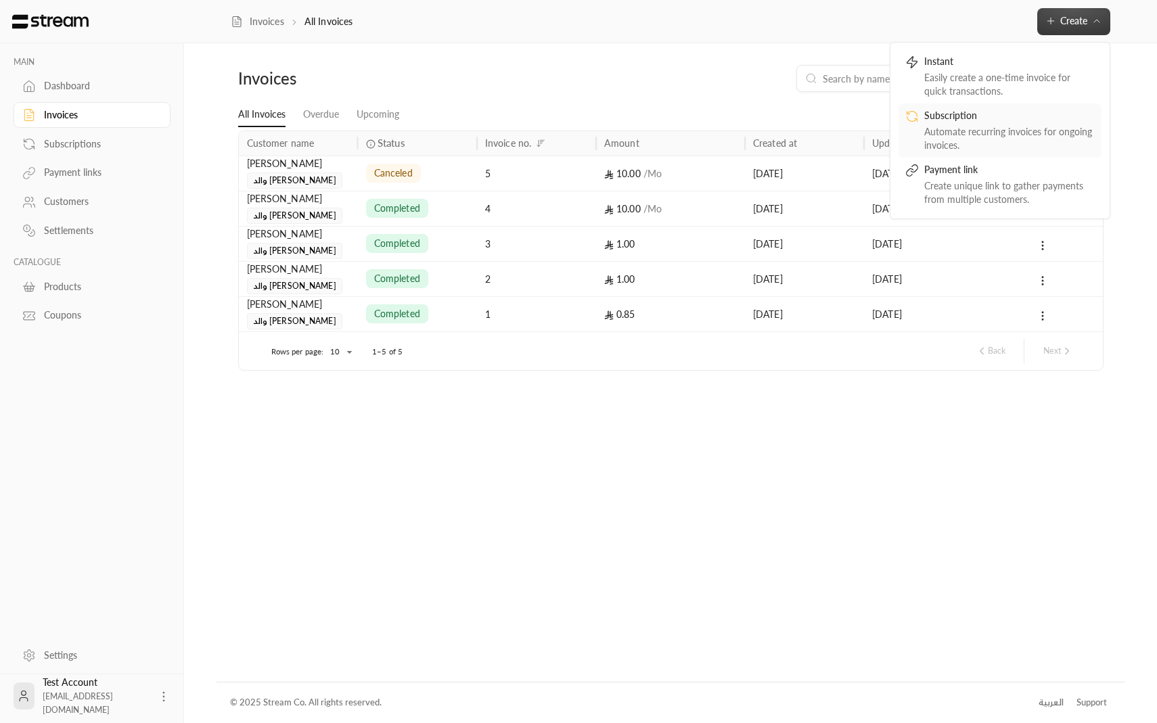
click at [971, 138] on div "Automate recurring invoices for ongoing invoices." at bounding box center [1009, 138] width 170 height 27
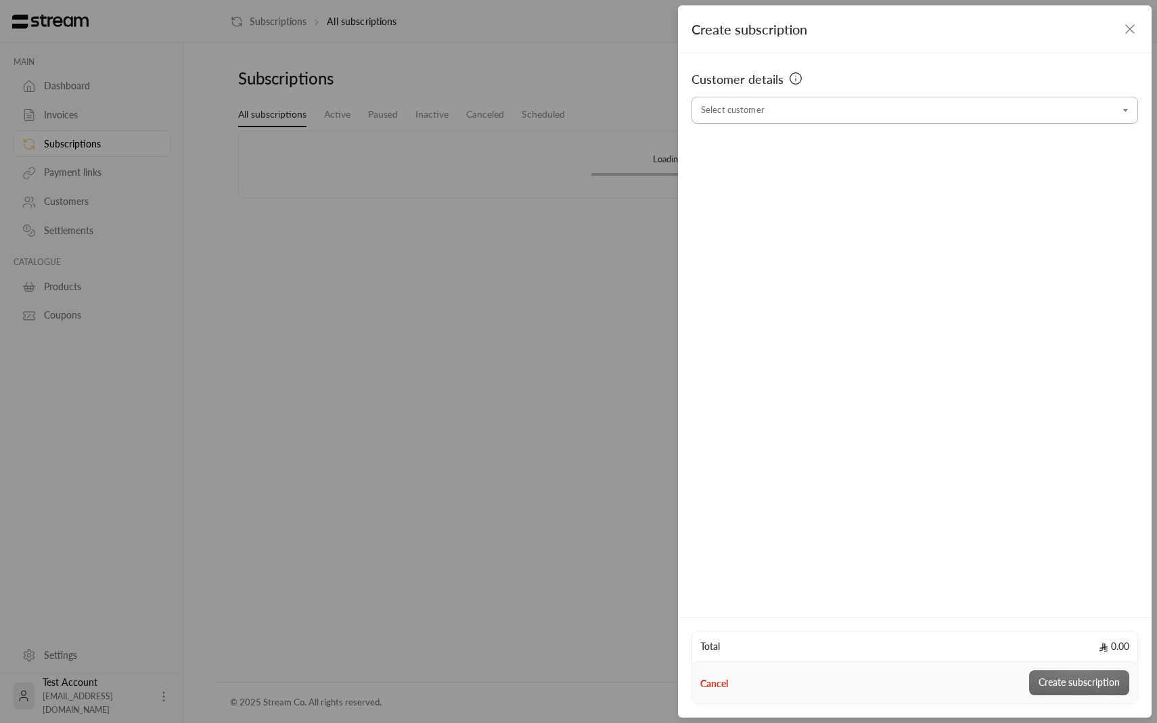
click at [976, 108] on input "Select customer" at bounding box center [914, 111] width 446 height 24
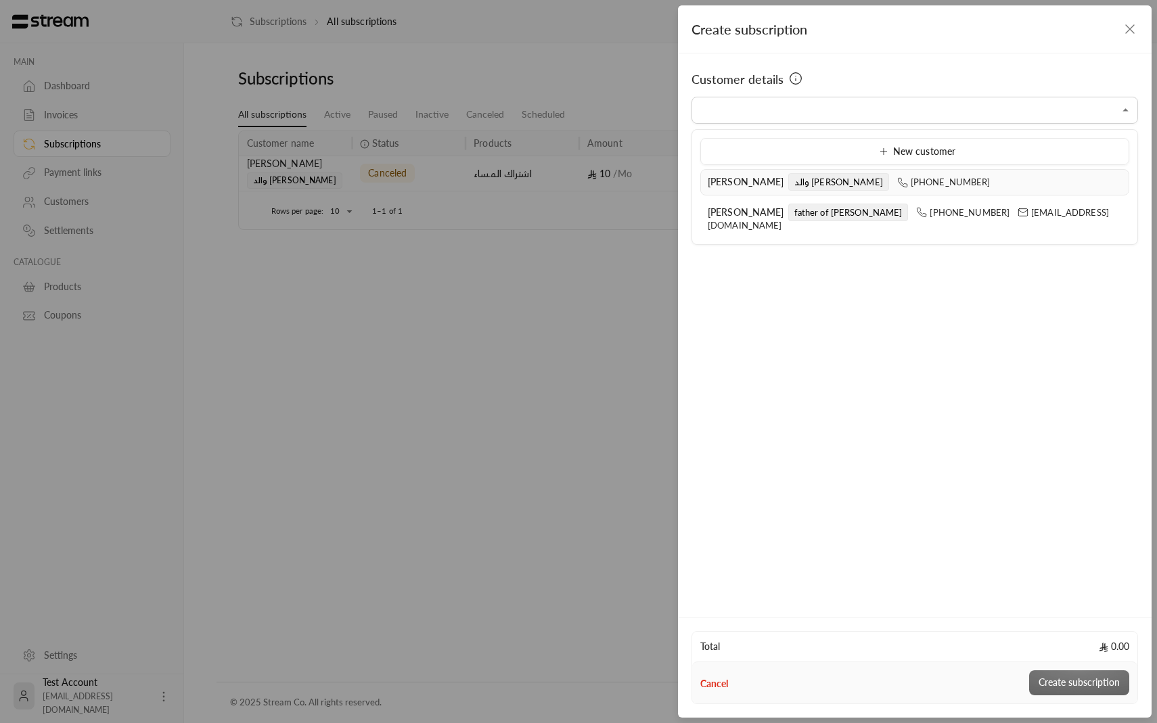
click at [1017, 182] on div "ابراهيم الدليقان والد يوسف +966509737393" at bounding box center [915, 182] width 414 height 14
type input "**********"
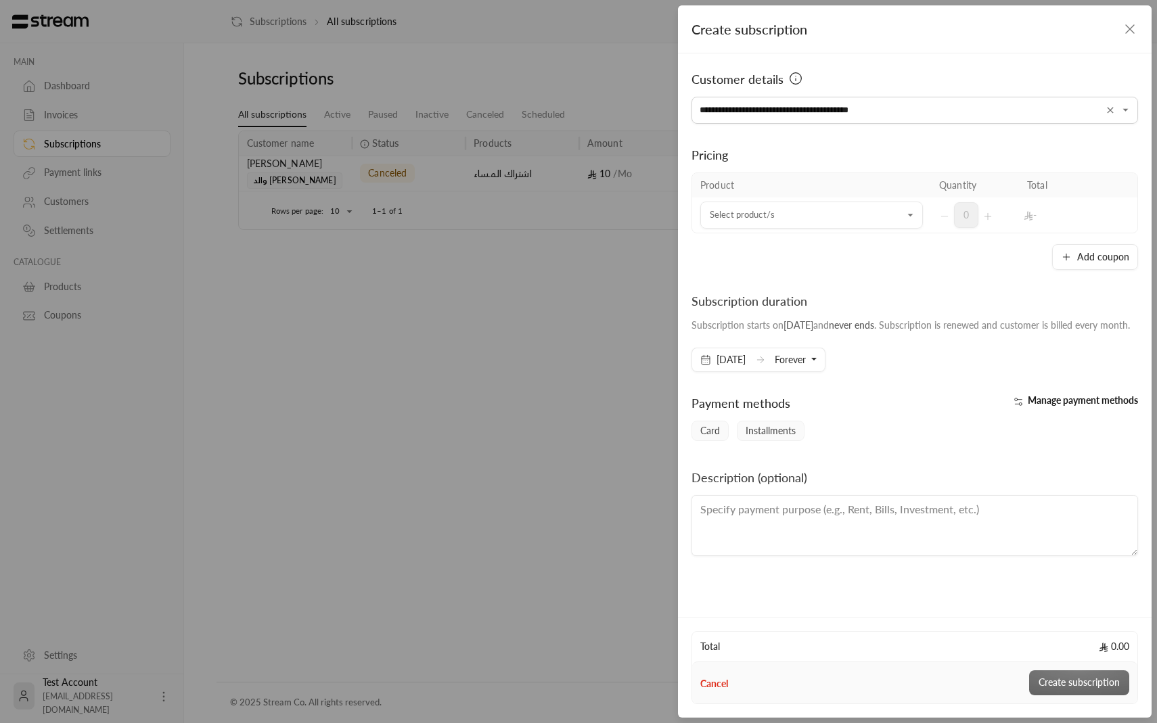
click at [996, 236] on div "Product Quantity Total Select product/s Select product/s 0 - Add coupon" at bounding box center [914, 221] width 446 height 97
click at [906, 230] on td "Select product/s Select product/s" at bounding box center [811, 215] width 239 height 35
click at [903, 223] on div "Select product/s" at bounding box center [811, 215] width 223 height 27
click at [861, 216] on input "Select customer" at bounding box center [811, 216] width 223 height 24
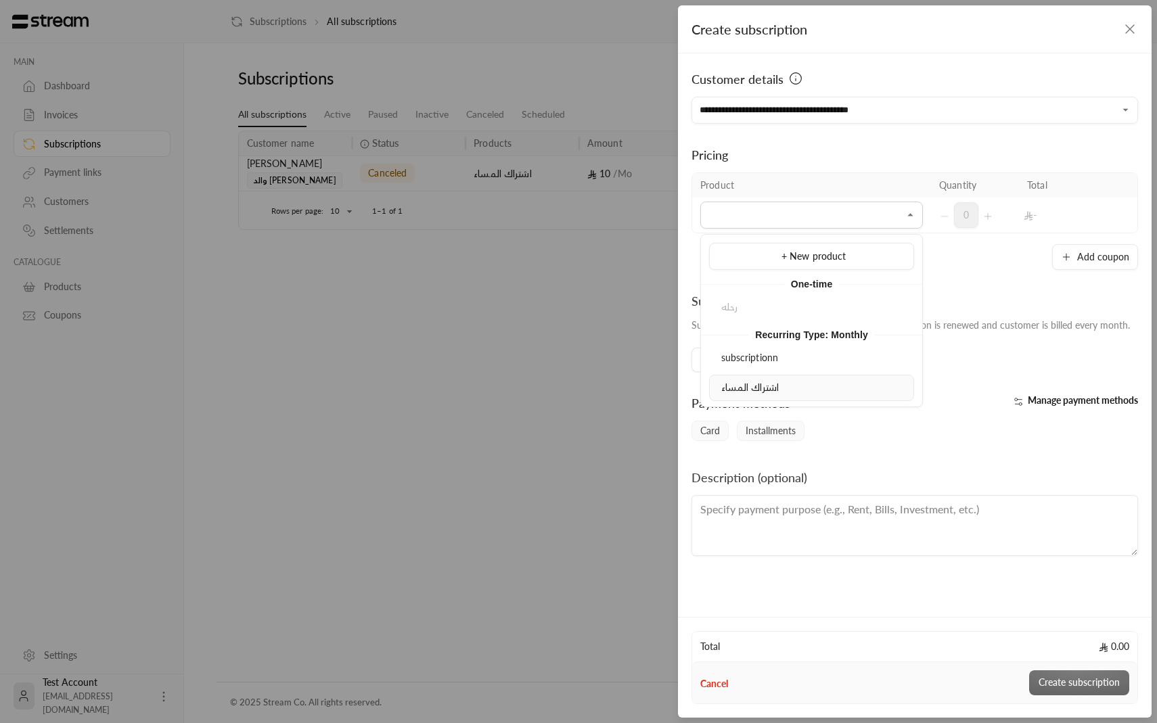
click at [821, 389] on div "اشتراك المساء" at bounding box center [811, 388] width 190 height 14
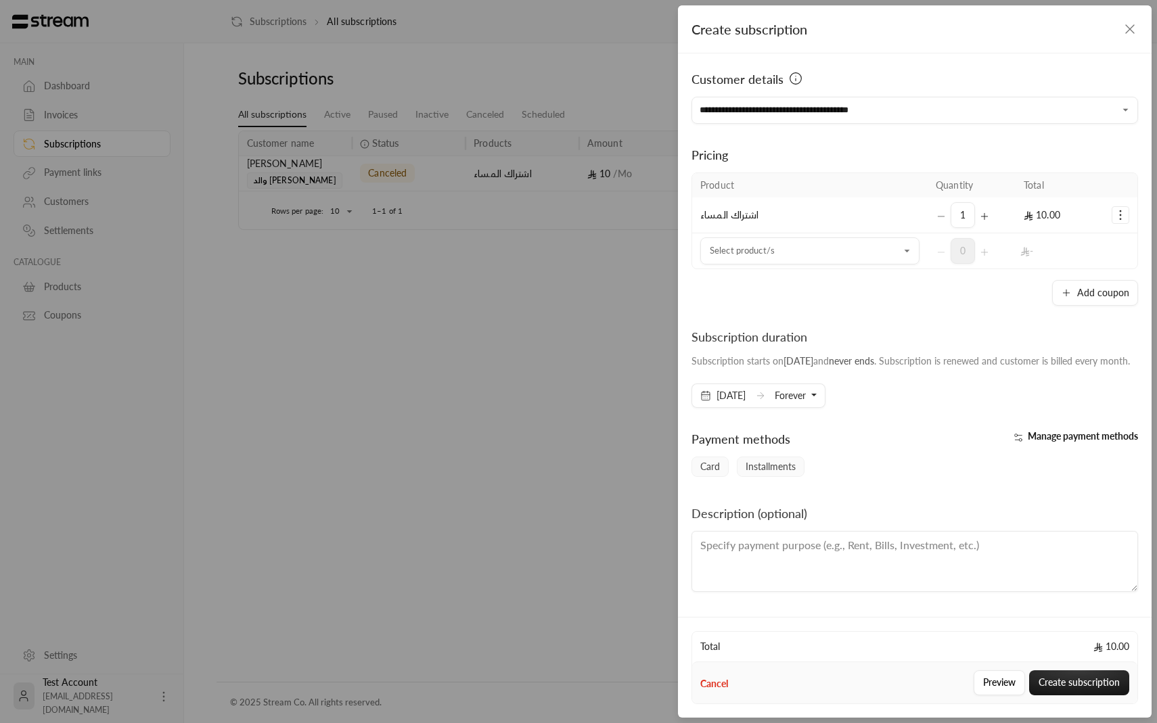
scroll to position [8, 0]
click at [1072, 678] on button "Create subscription" at bounding box center [1079, 682] width 100 height 25
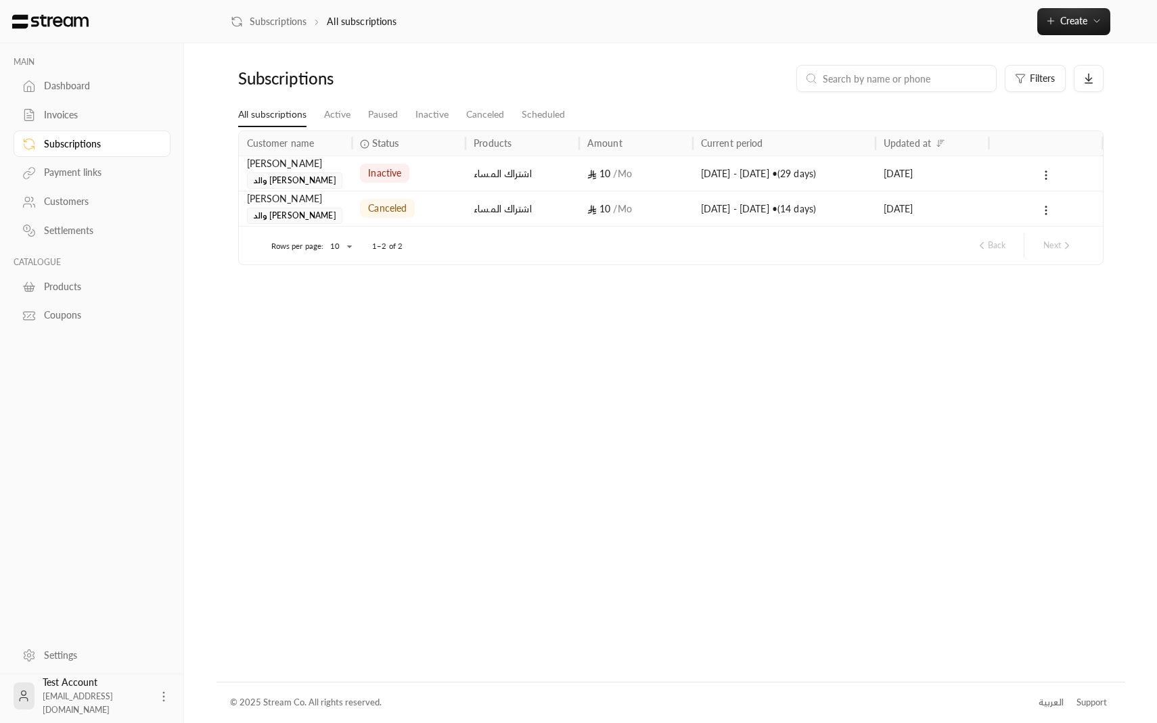
click at [157, 690] on icon at bounding box center [164, 697] width 14 height 14
click at [134, 694] on li "Logout" at bounding box center [119, 696] width 49 height 22
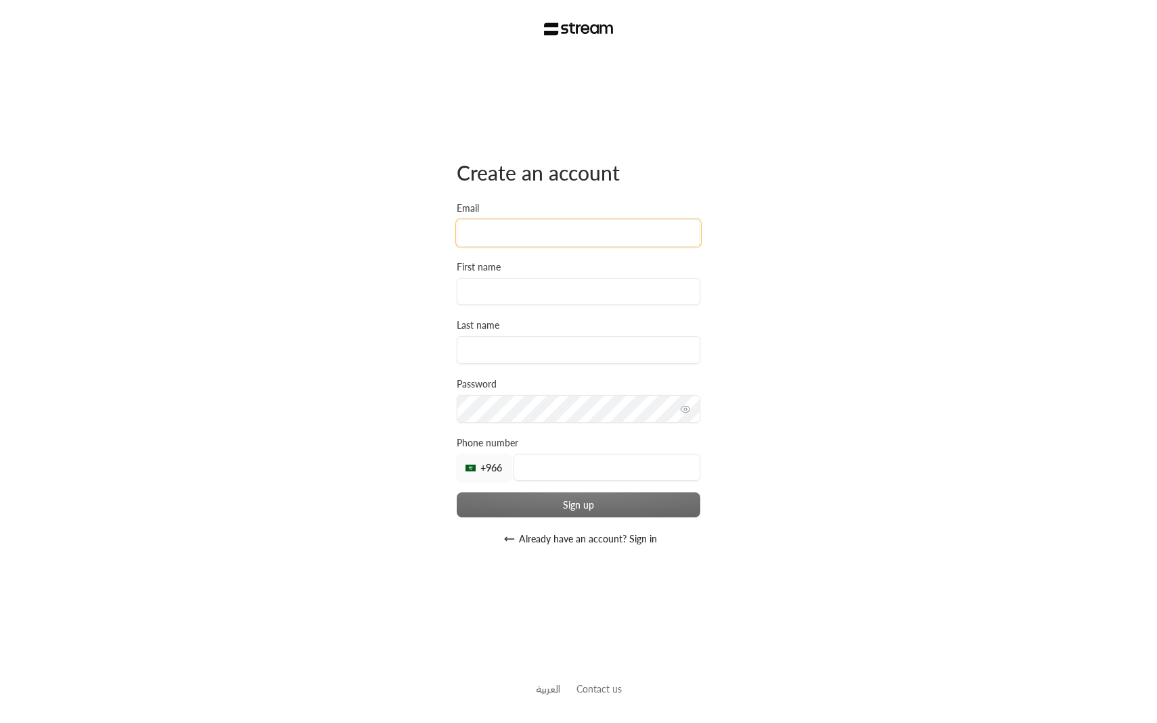
click at [508, 226] on input "Email" at bounding box center [579, 233] width 244 height 28
type input "[EMAIL_ADDRESS][DOMAIN_NAME]"
type input "ibrahim"
type input "aldlaigan"
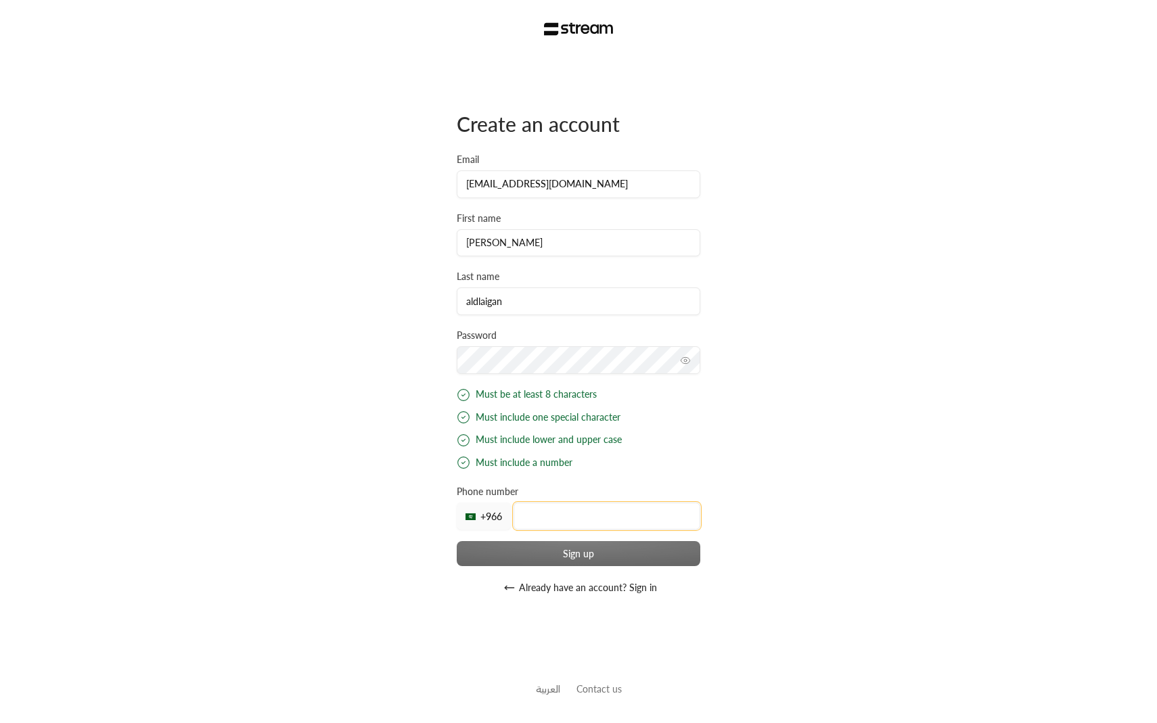
click at [556, 521] on div "Create an account Email i.dlaigan@gmail.com First name ibrahim Last name aldlai…" at bounding box center [579, 356] width 244 height 490
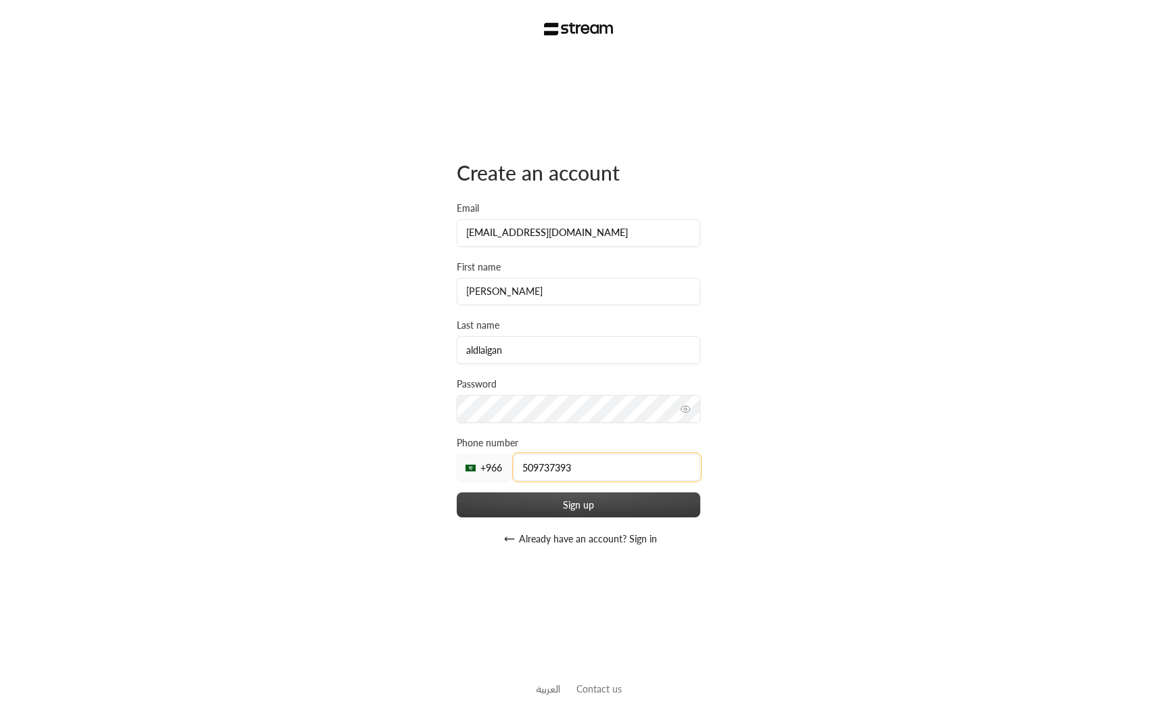
type input "509737393"
click at [565, 505] on button "Sign up" at bounding box center [579, 504] width 244 height 25
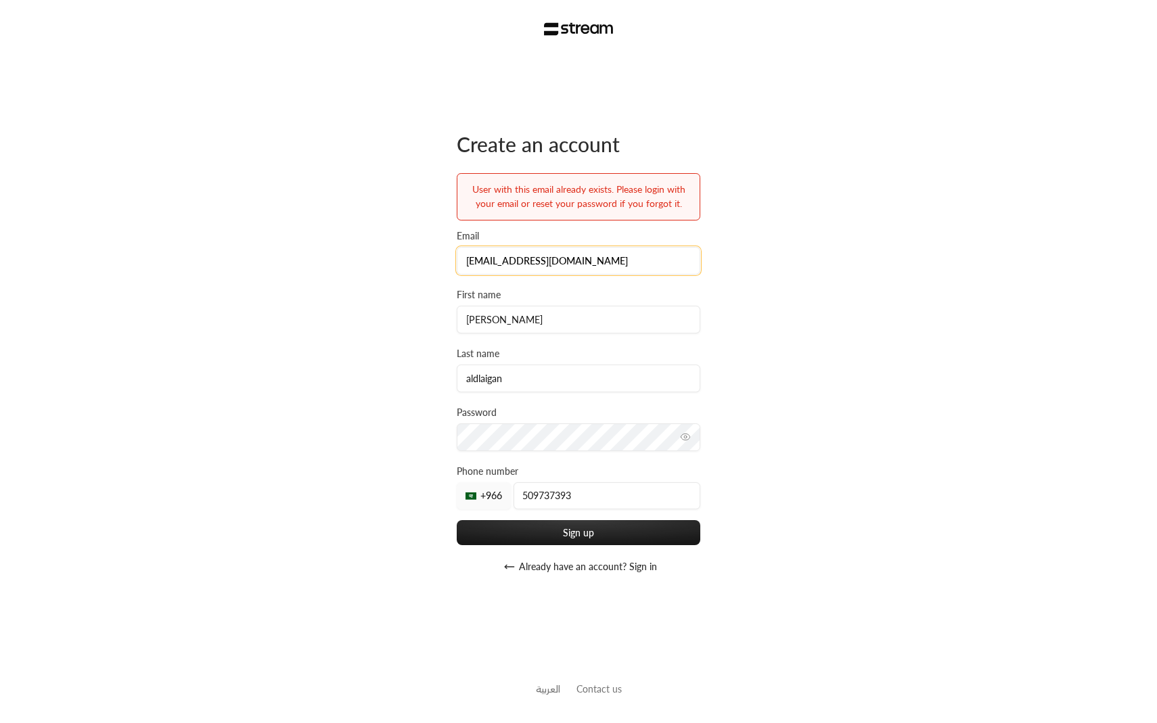
click at [501, 259] on input "[EMAIL_ADDRESS][DOMAIN_NAME]" at bounding box center [579, 261] width 244 height 28
type input "i.dlaigan2@gmail.com"
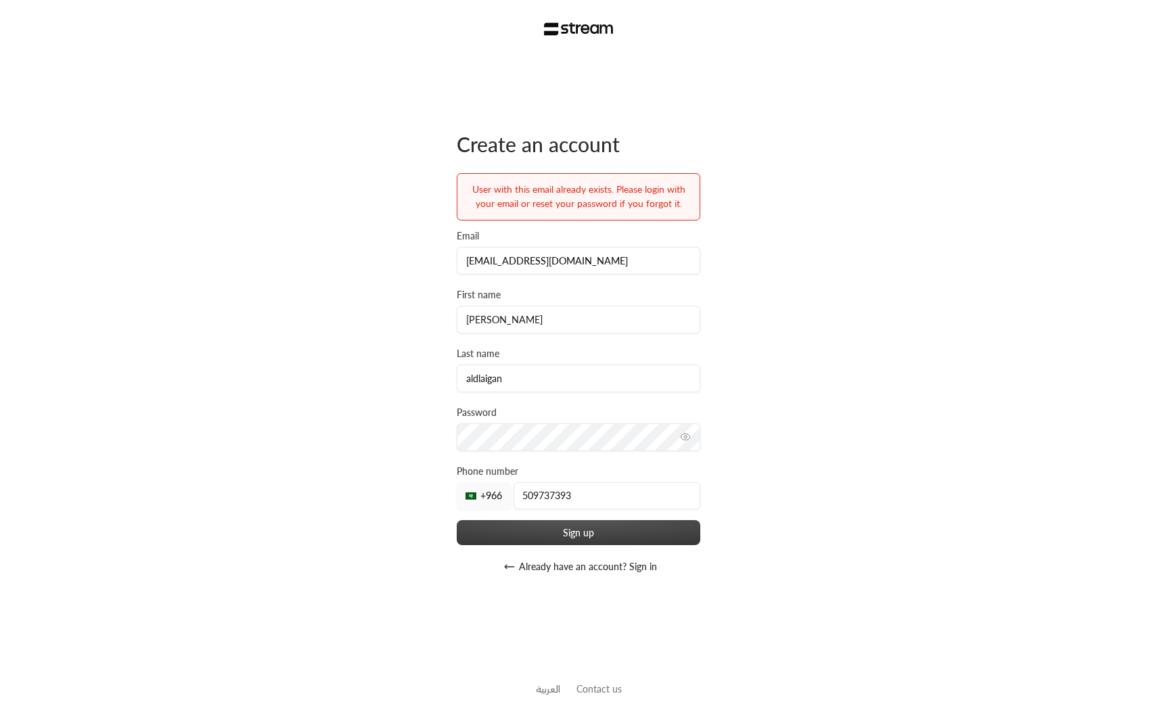
click at [548, 532] on button "Sign up" at bounding box center [579, 532] width 244 height 25
